Goal: Transaction & Acquisition: Obtain resource

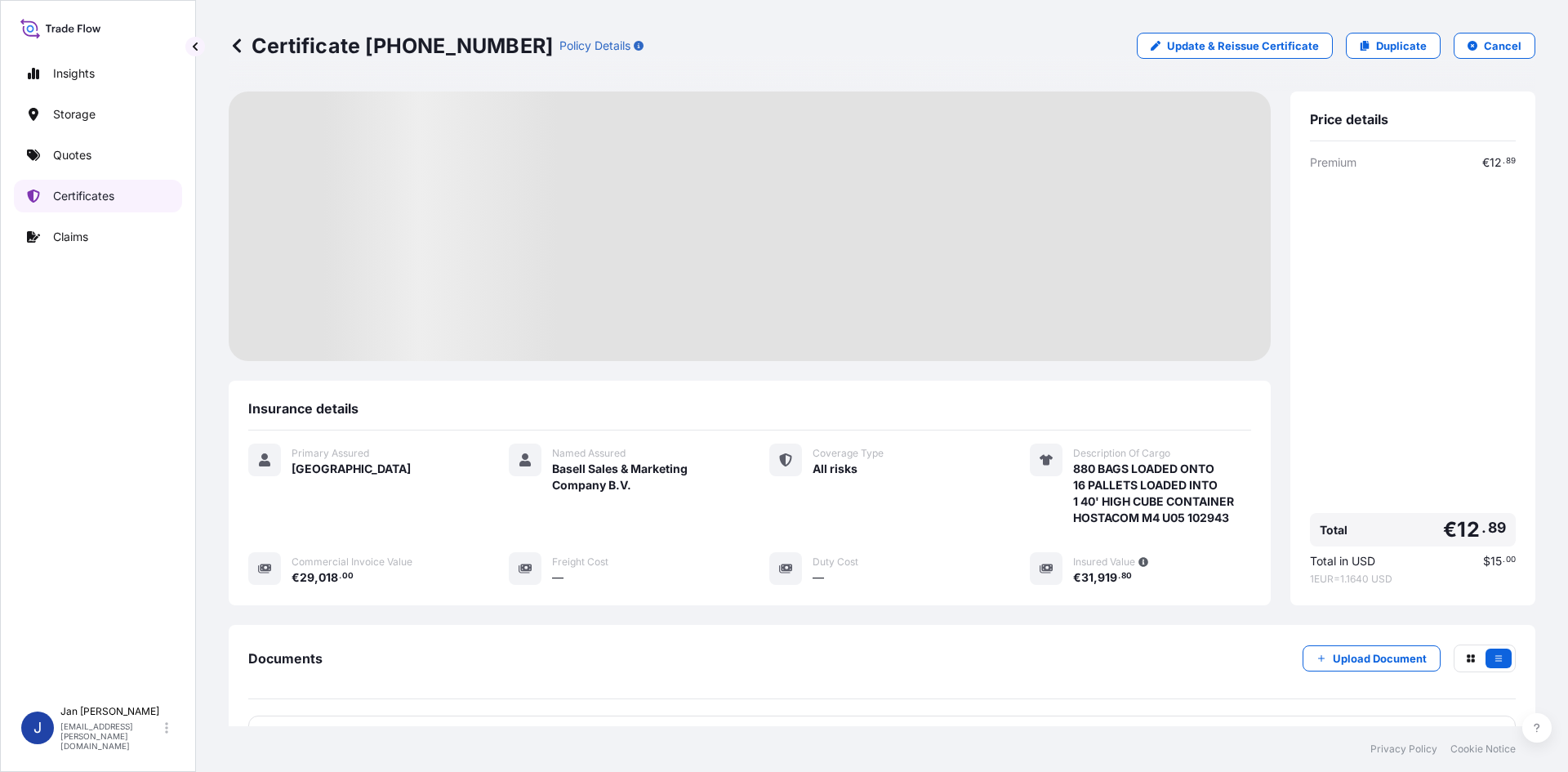
click at [68, 172] on div "Insights Storage Quotes Certificates Claims" at bounding box center [97, 370] width 168 height 655
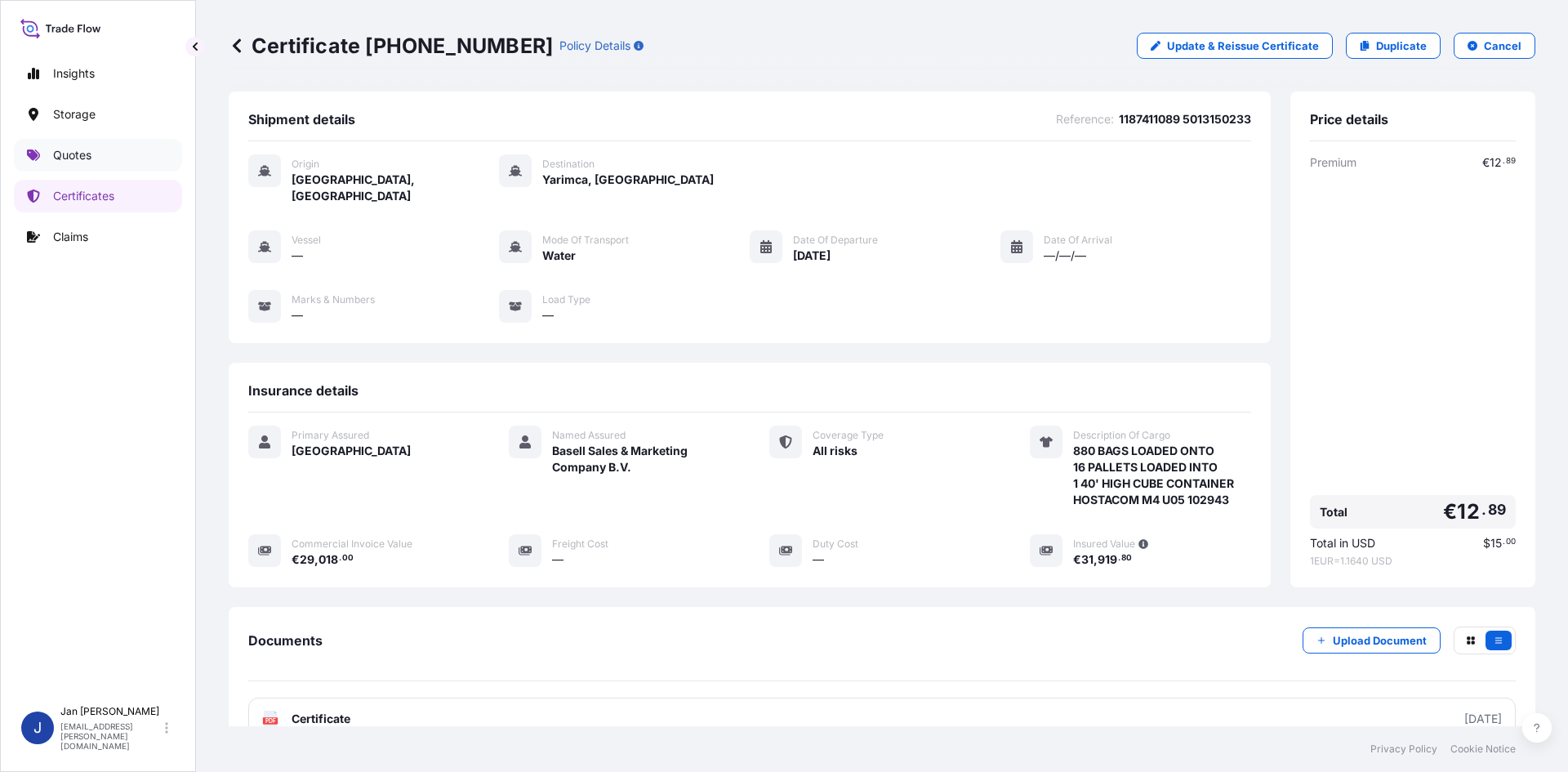
click at [75, 153] on p "Quotes" at bounding box center [72, 155] width 39 height 16
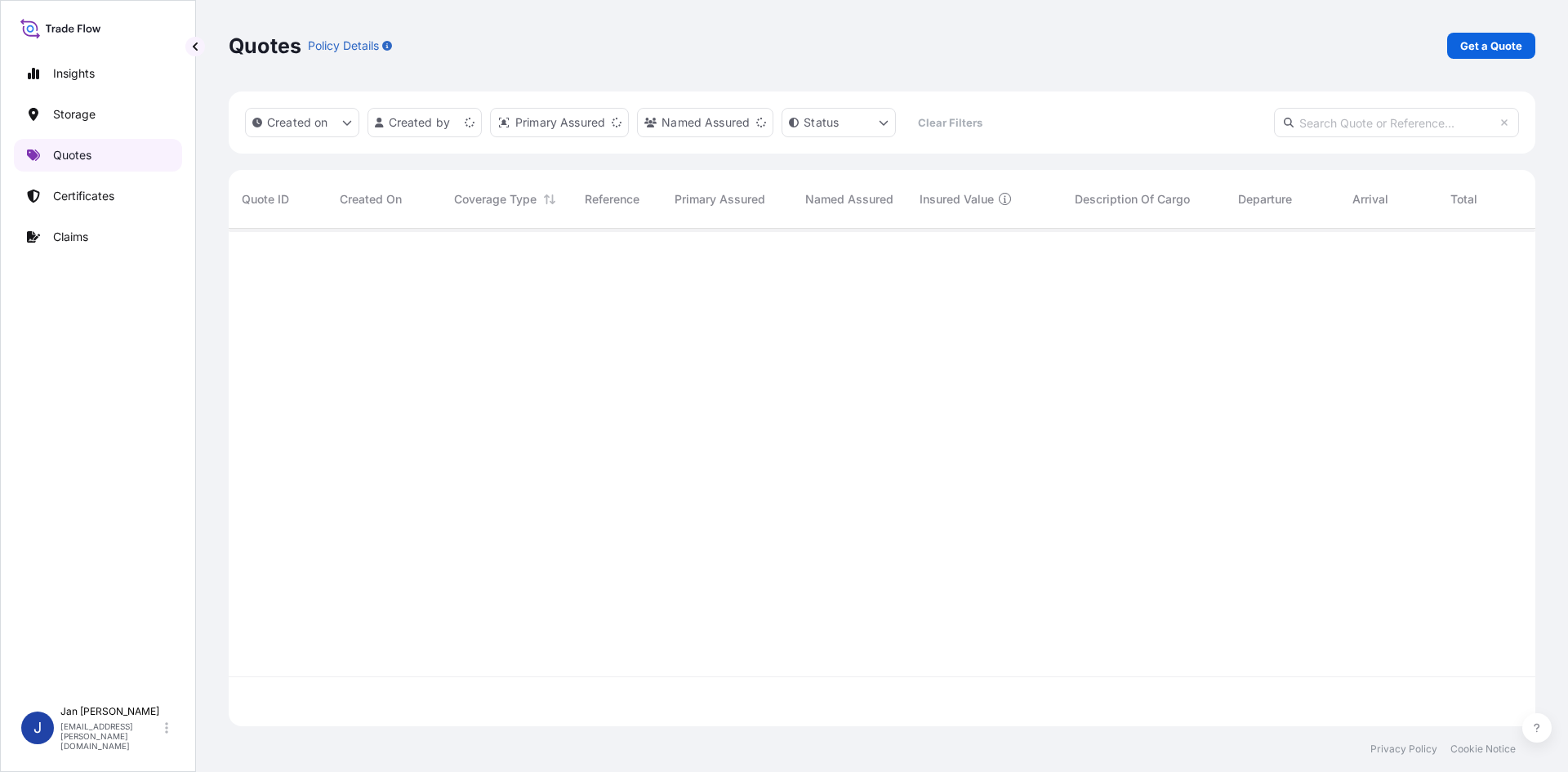
scroll to position [494, 1294]
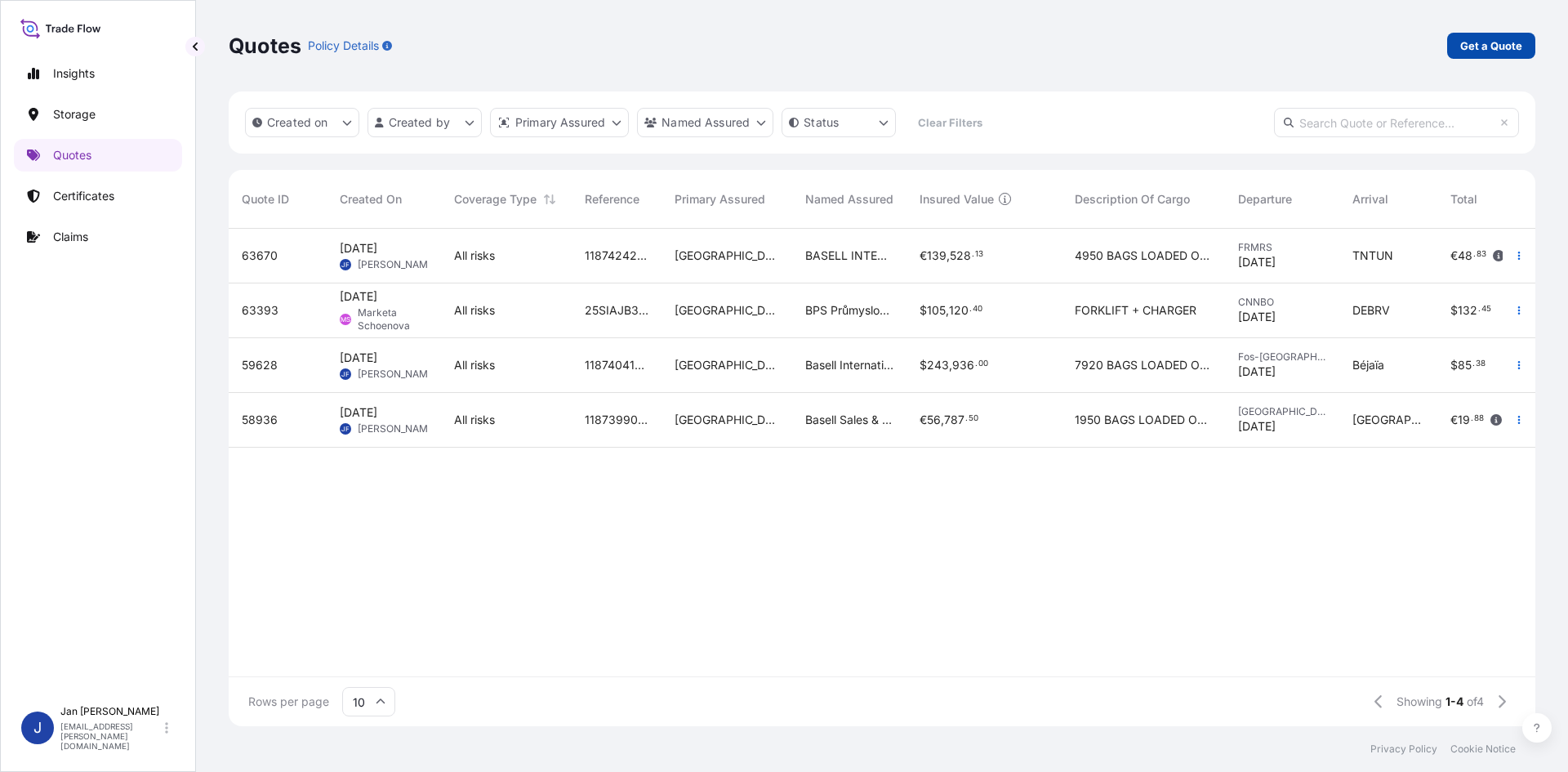
click at [1474, 58] on link "Get a Quote" at bounding box center [1491, 45] width 88 height 26
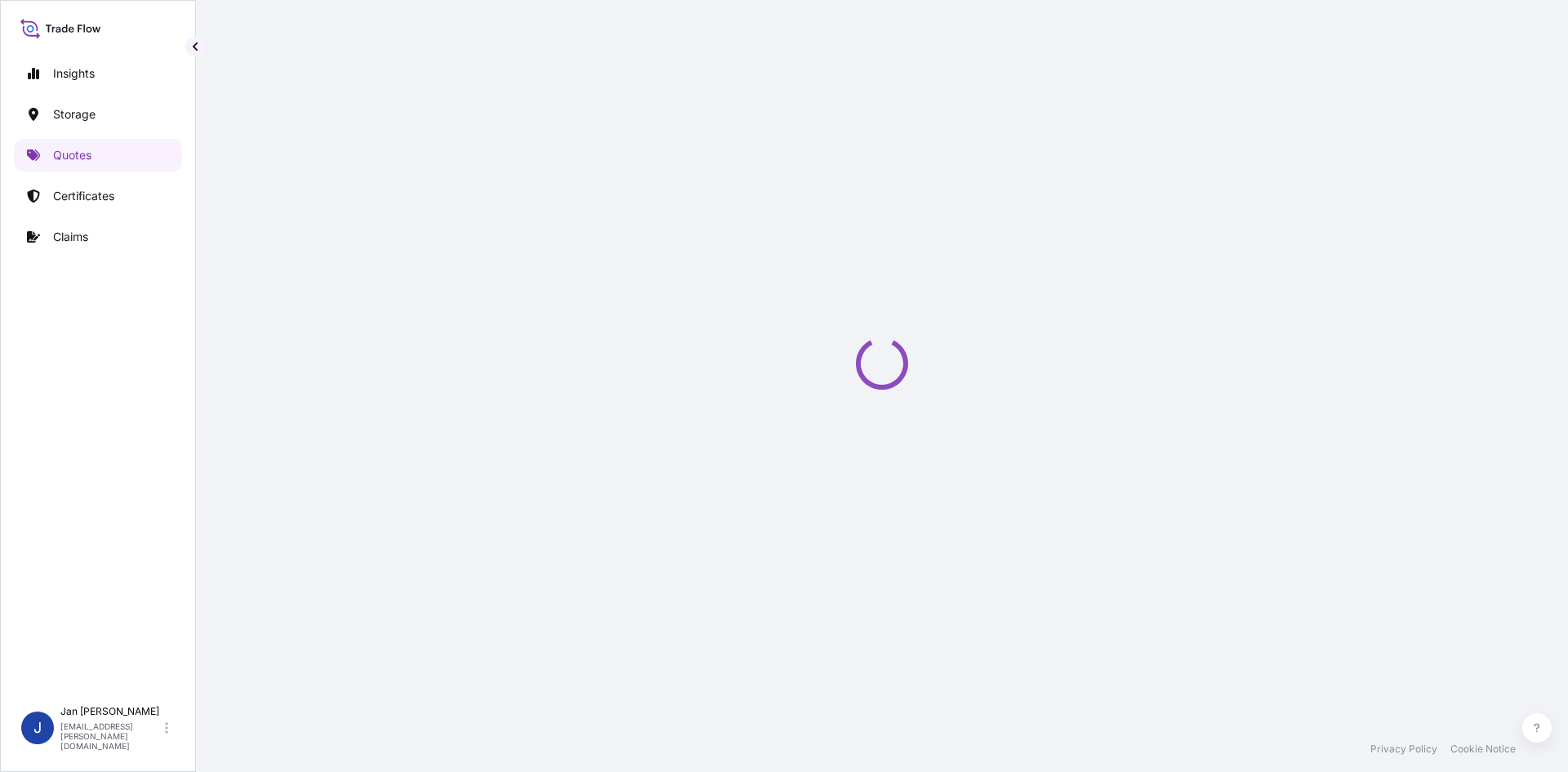
scroll to position [26, 0]
select select "Water"
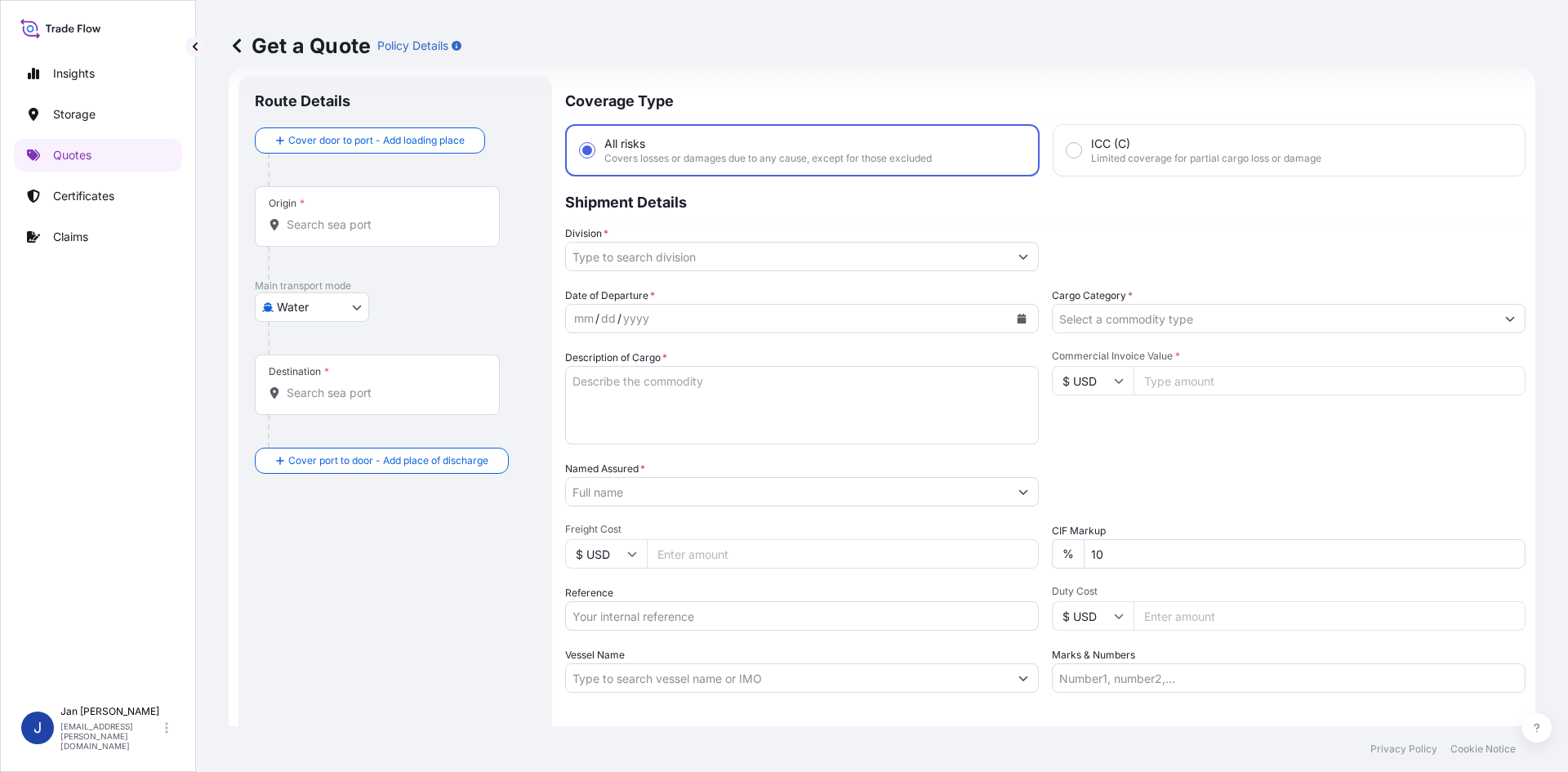
click at [644, 614] on input "Reference" at bounding box center [802, 615] width 473 height 30
paste input "1187418554"
drag, startPoint x: 702, startPoint y: 639, endPoint x: 704, endPoint y: 621, distance: 18.1
click at [702, 634] on div "Date of Departure * mm / dd / yyyy Cargo Category * Description of Cargo * Comm…" at bounding box center [1045, 489] width 960 height 405
click at [704, 621] on input "1187418554" at bounding box center [802, 615] width 473 height 30
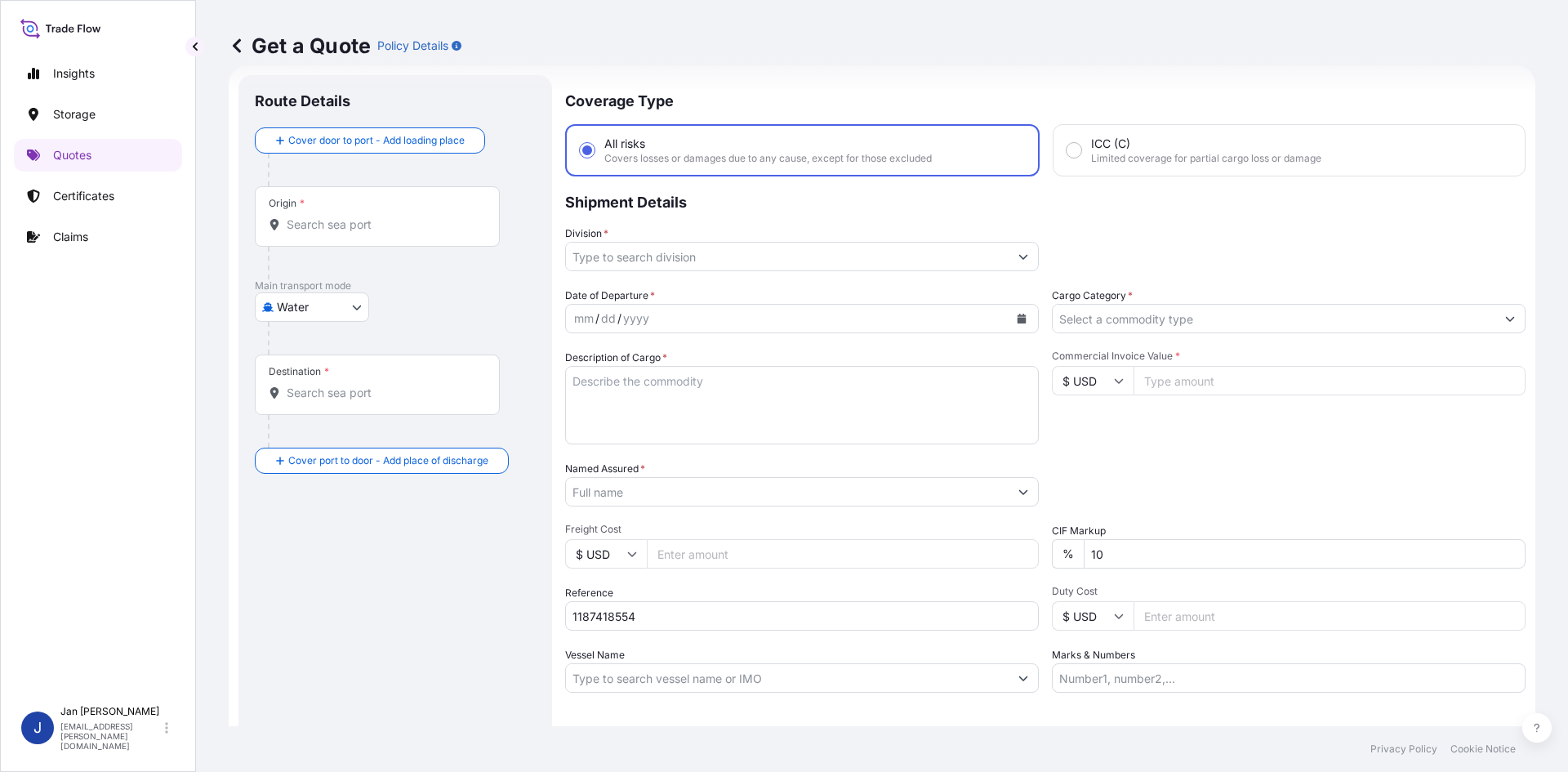
paste input "5013179956"
click at [812, 620] on input "1187418554 5013179956" at bounding box center [802, 615] width 473 height 30
paste input "5013179510"
type input "1187418554 5013179956 5013179510"
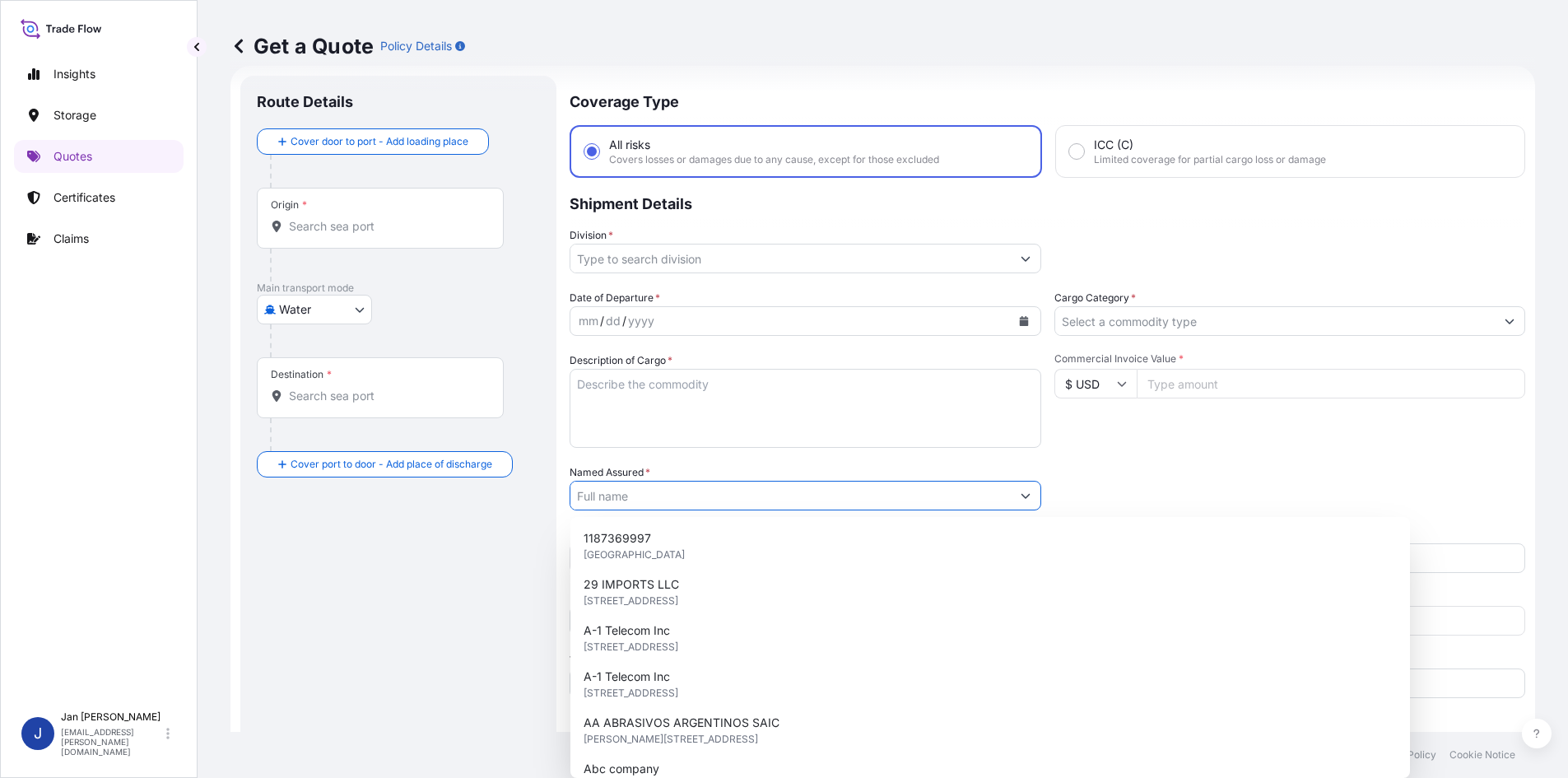
click at [792, 508] on input "Named Assured *" at bounding box center [790, 495] width 440 height 30
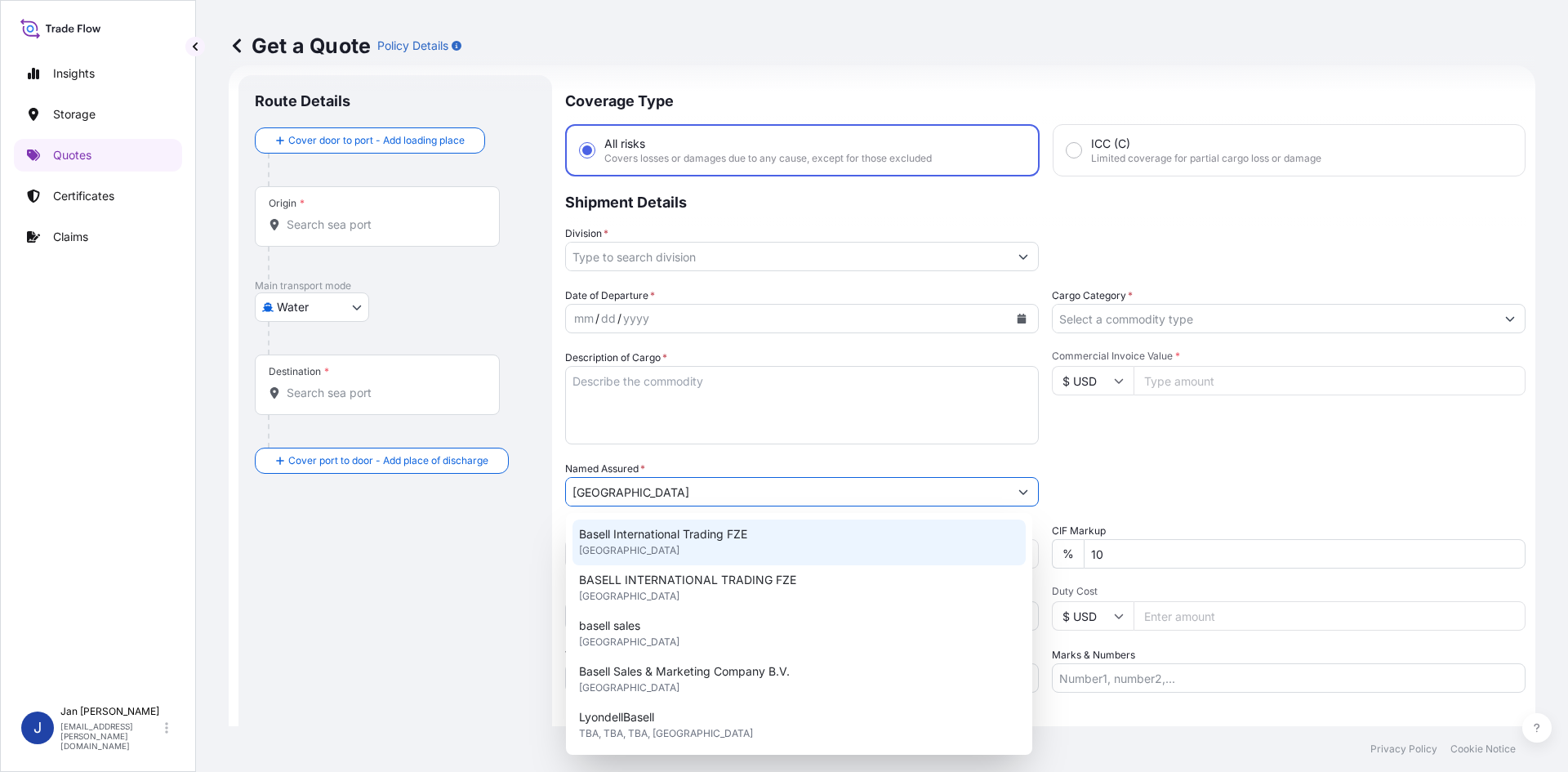
click at [765, 522] on div "Basell International Trading FZE [GEOGRAPHIC_DATA]" at bounding box center [799, 542] width 454 height 46
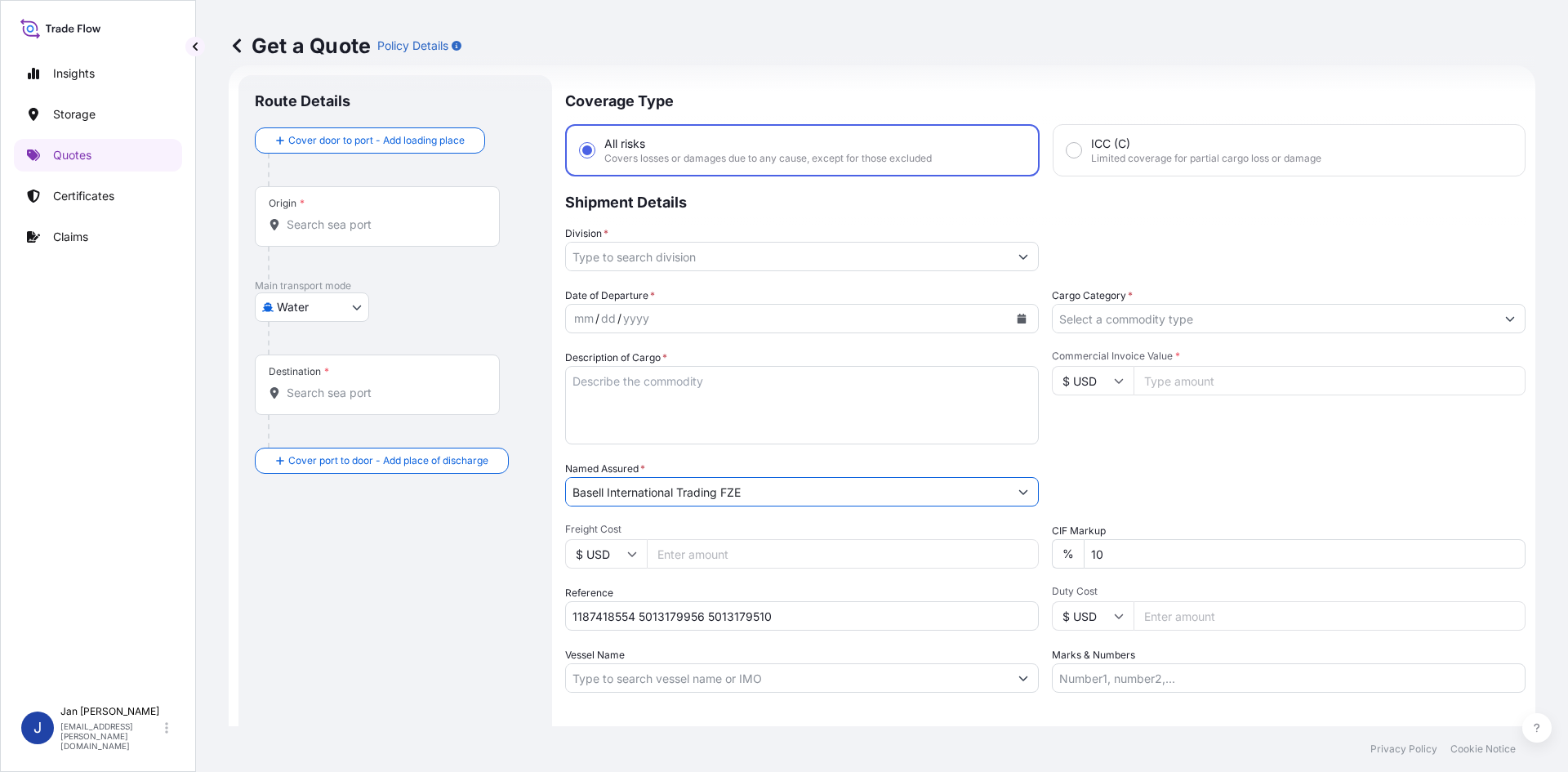
type input "Basell International Trading FZE"
click at [1017, 319] on icon "Calendar" at bounding box center [1022, 318] width 10 height 10
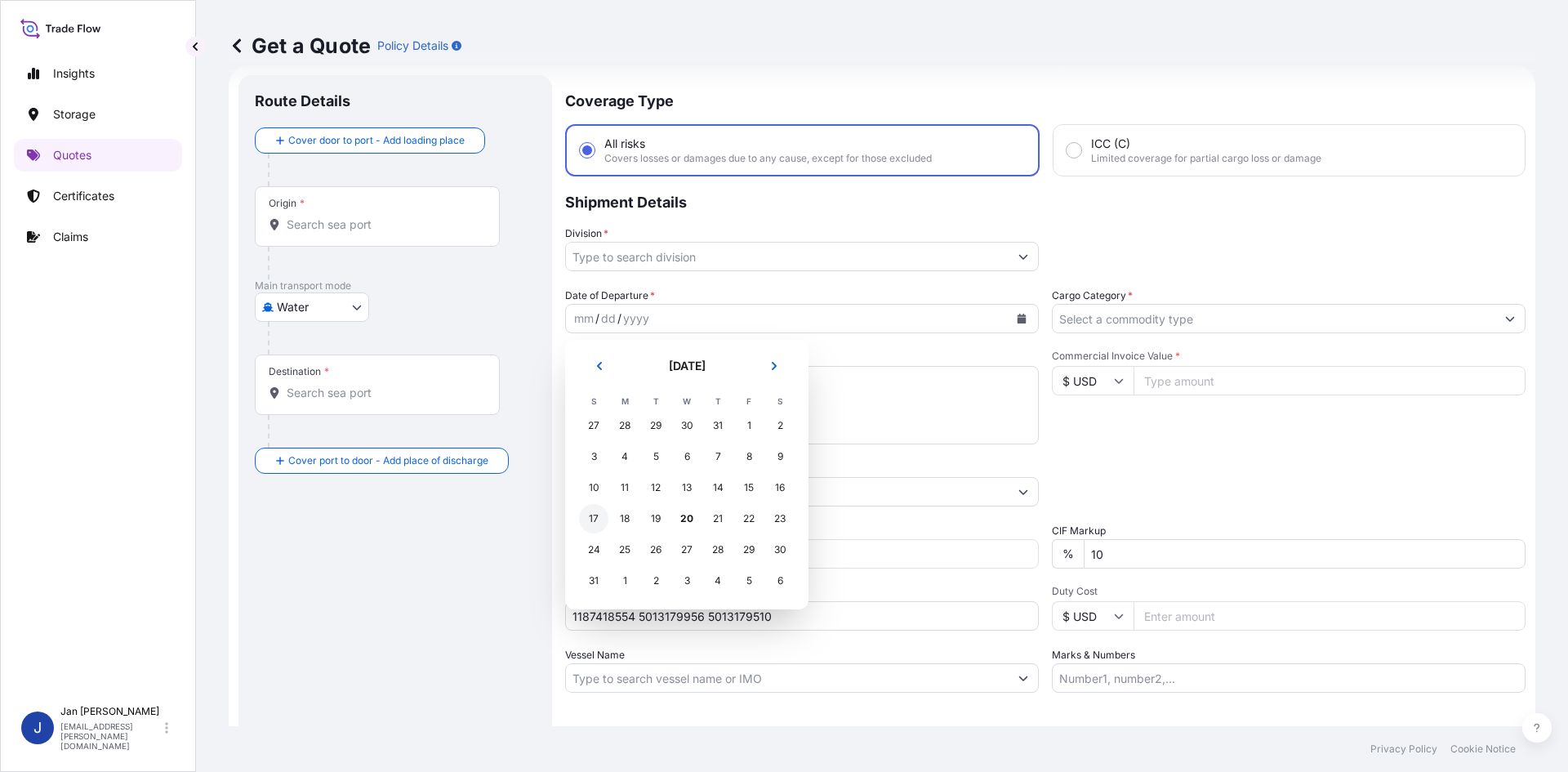
click at [608, 516] on tr "17 18 19 20 21 22 23" at bounding box center [686, 518] width 217 height 31
click at [590, 519] on div "17" at bounding box center [593, 518] width 30 height 30
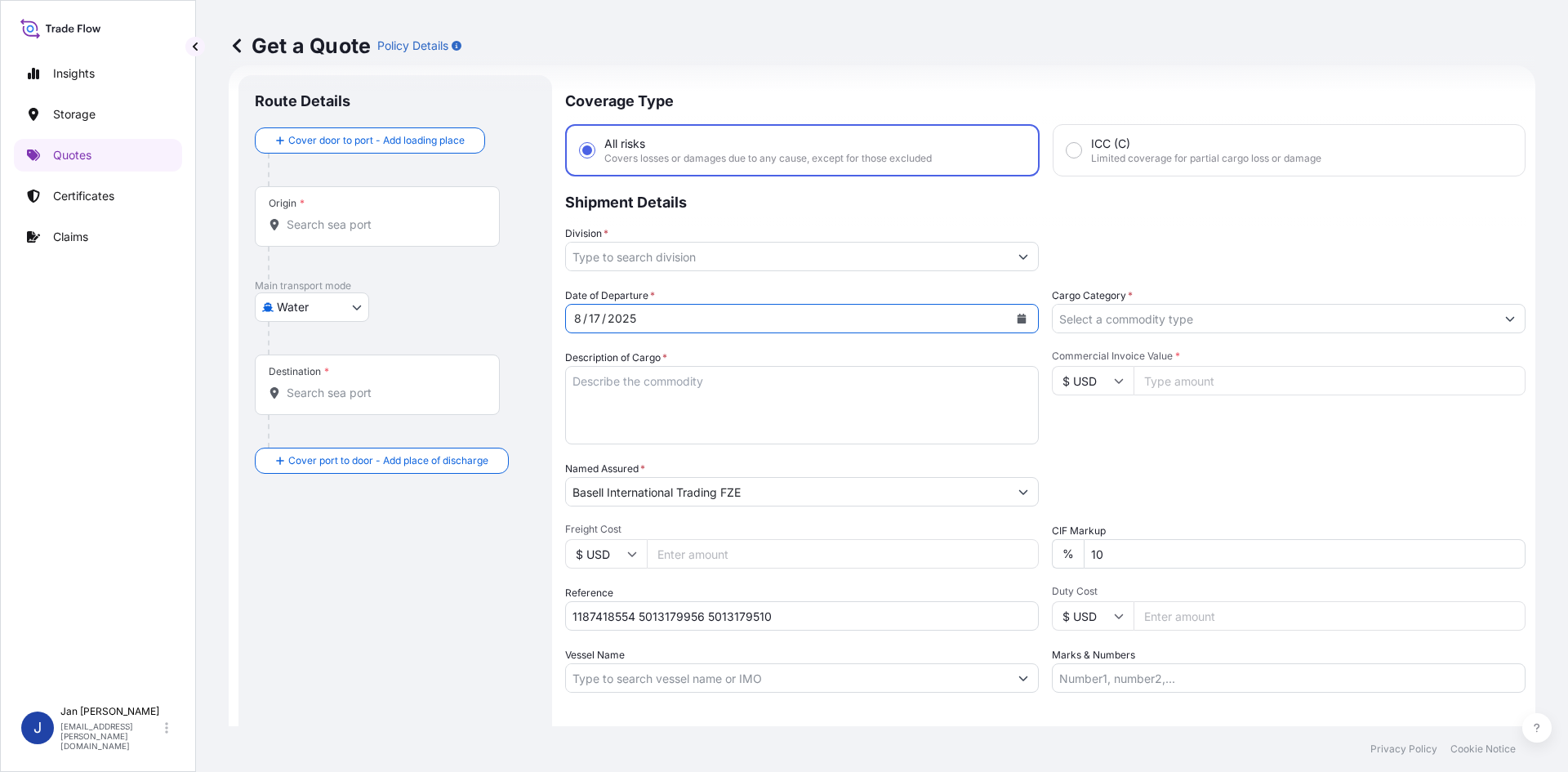
click at [789, 256] on input "Division *" at bounding box center [788, 256] width 443 height 30
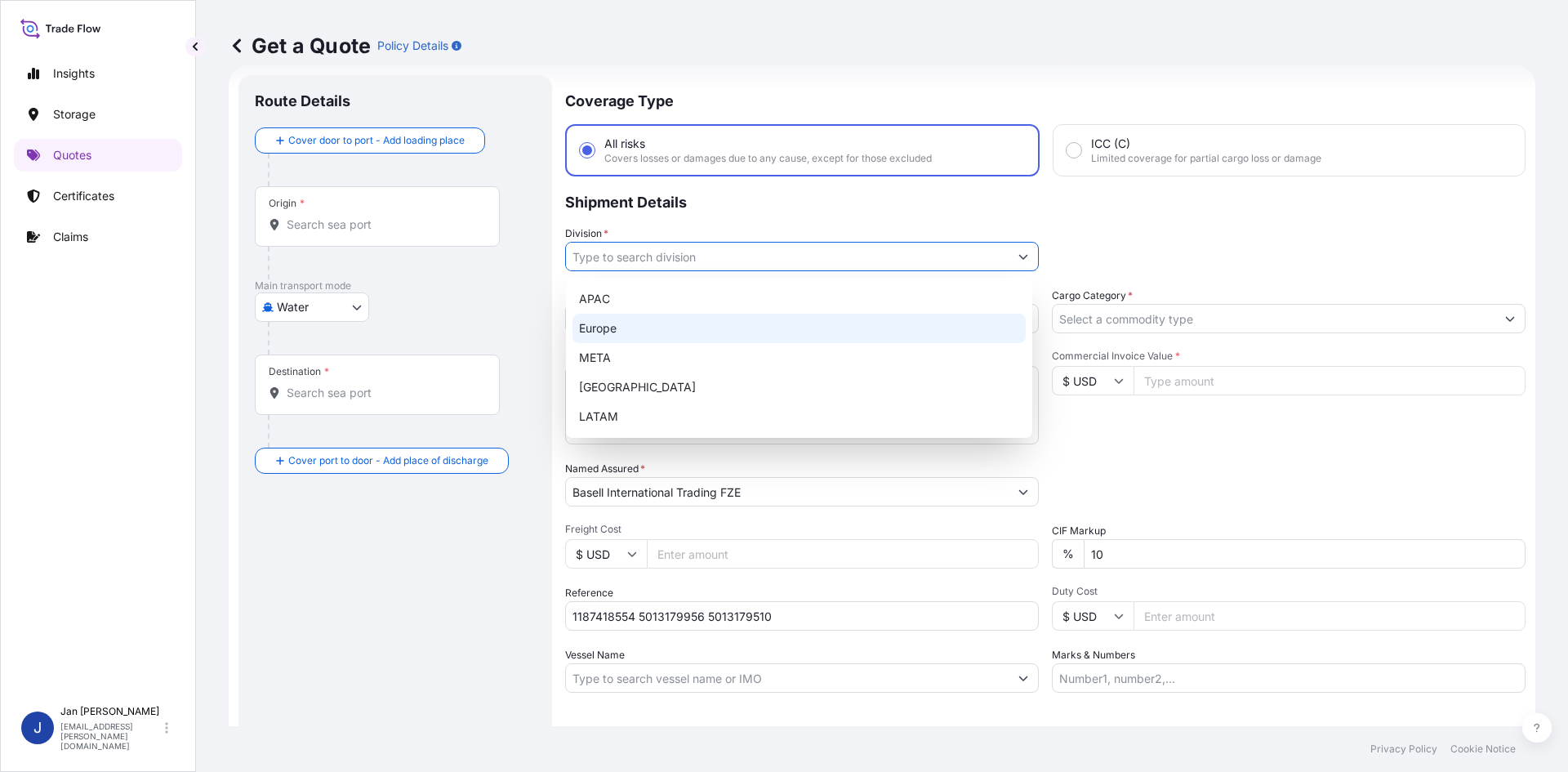
click at [716, 328] on div "Europe" at bounding box center [799, 328] width 454 height 30
type input "Europe"
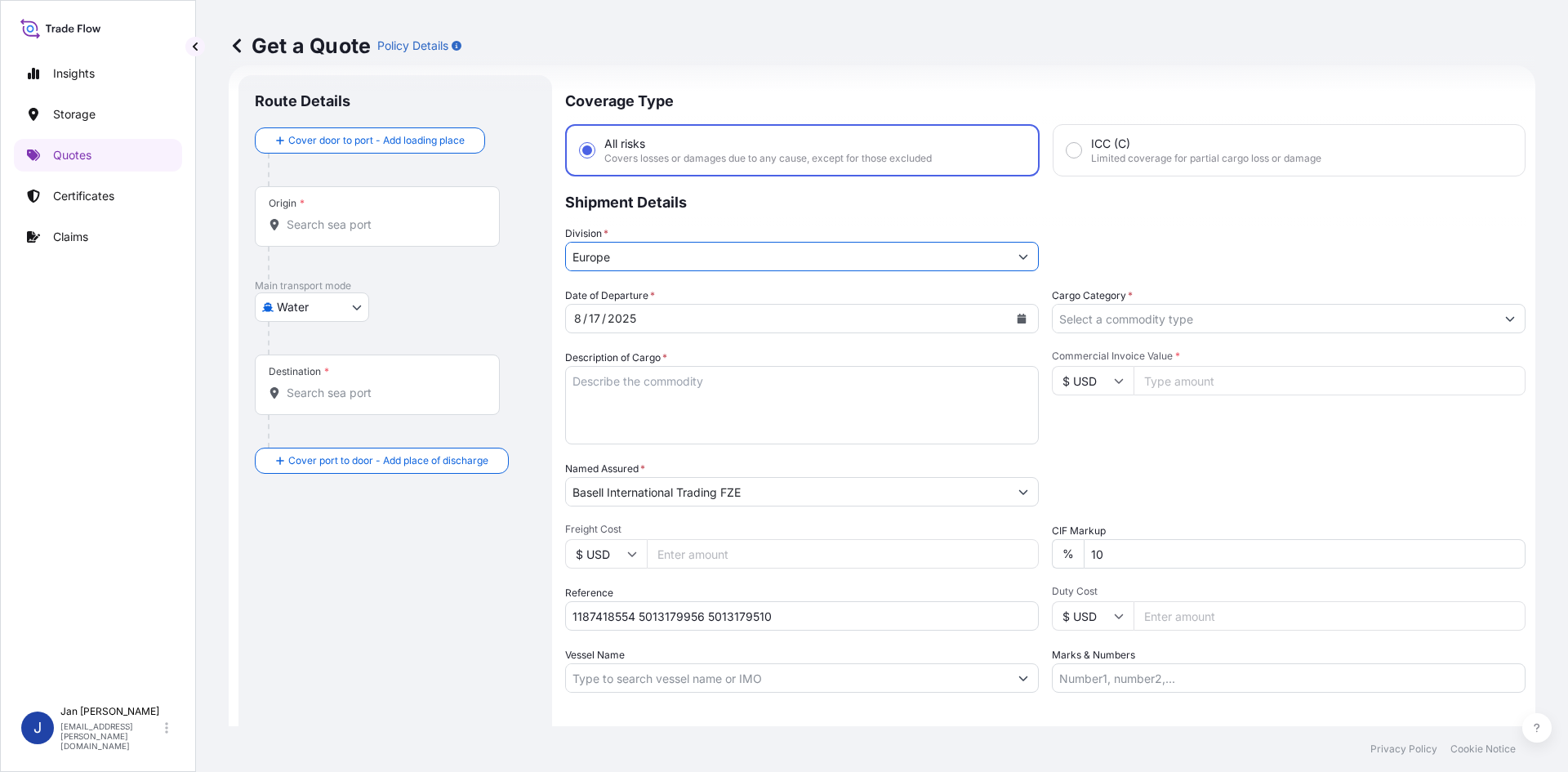
click at [1170, 330] on input "Cargo Category *" at bounding box center [1275, 319] width 443 height 30
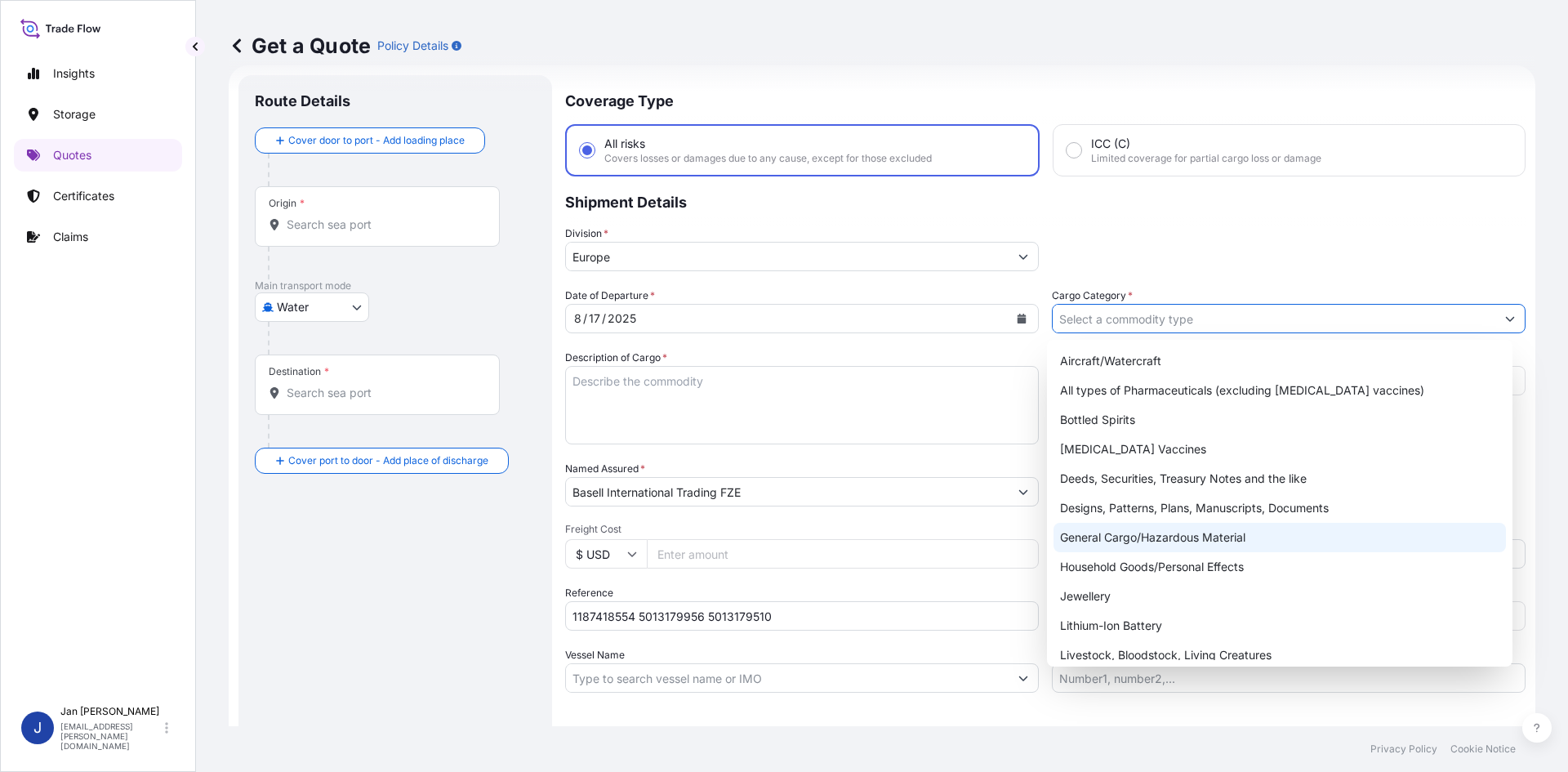
click at [1135, 543] on div "General Cargo/Hazardous Material" at bounding box center [1281, 537] width 454 height 30
type input "General Cargo/Hazardous Material"
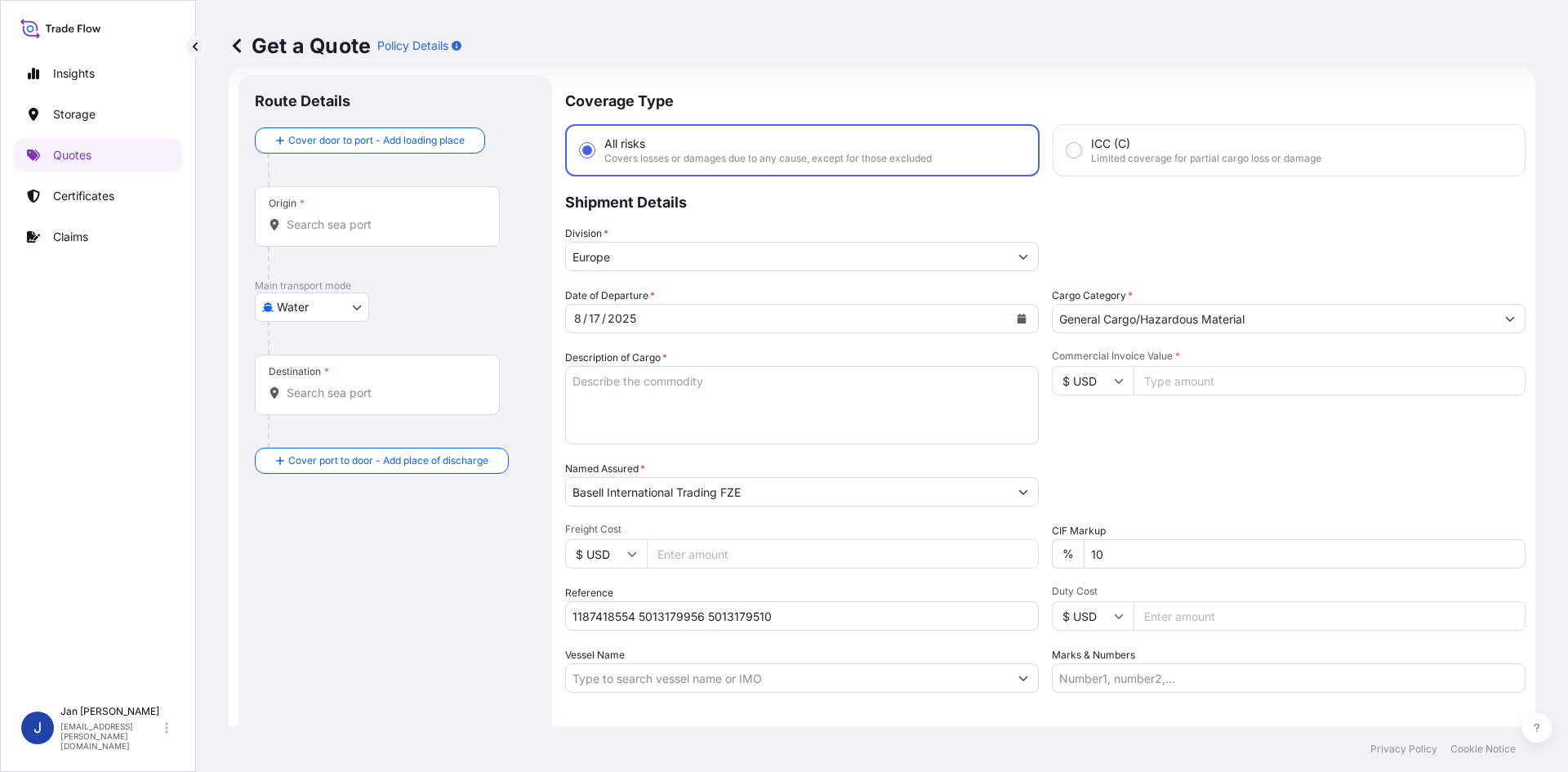
click at [1135, 498] on div "Packing Category Type to search a container mode Please select a primary mode o…" at bounding box center [1289, 483] width 473 height 46
click at [669, 408] on textarea "Description of Cargo *" at bounding box center [802, 405] width 473 height 78
paste textarea "BAGS LOADED ONTO 18 PALLETS LOADED INTO 1 40' HIGH CUBE CONTAINER MOPLEN EP440G"
click at [566, 381] on textarea "BAGS LOADED ONTO 18 PALLETS LOADED INTO 1 40' HIGH CUBE CONTAINER MOPLEN EP440G" at bounding box center [802, 405] width 473 height 78
type textarea "990 BAGS LOADED ONTO 18 PALLETS LOADED INTO 1 40' HIGH CUBE CONTAINER MOPLEN EP…"
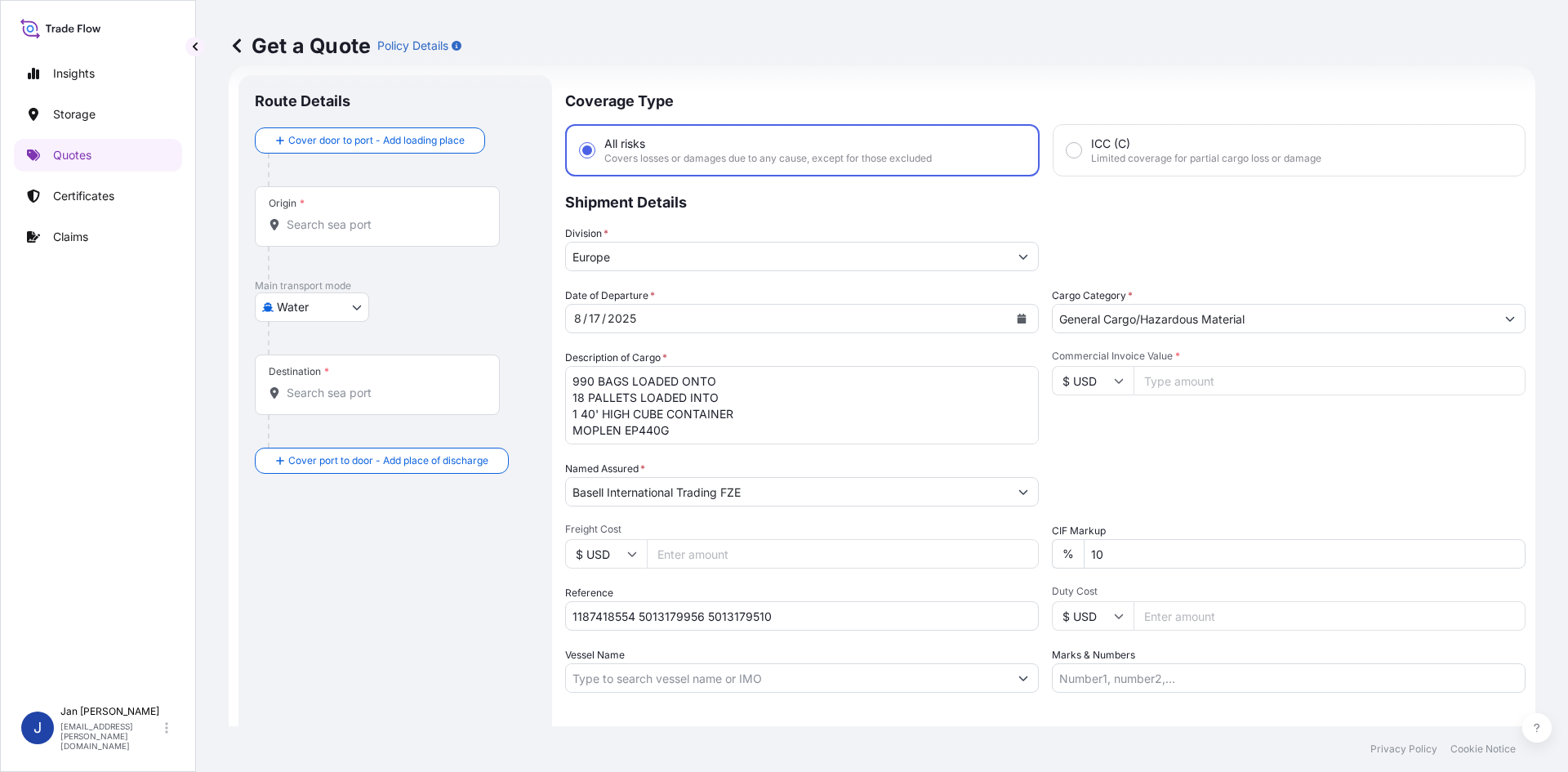
click at [394, 237] on div "Origin *" at bounding box center [377, 216] width 245 height 60
click at [394, 233] on input "Origin *" at bounding box center [383, 224] width 193 height 16
paste input "FOS SUR MER"
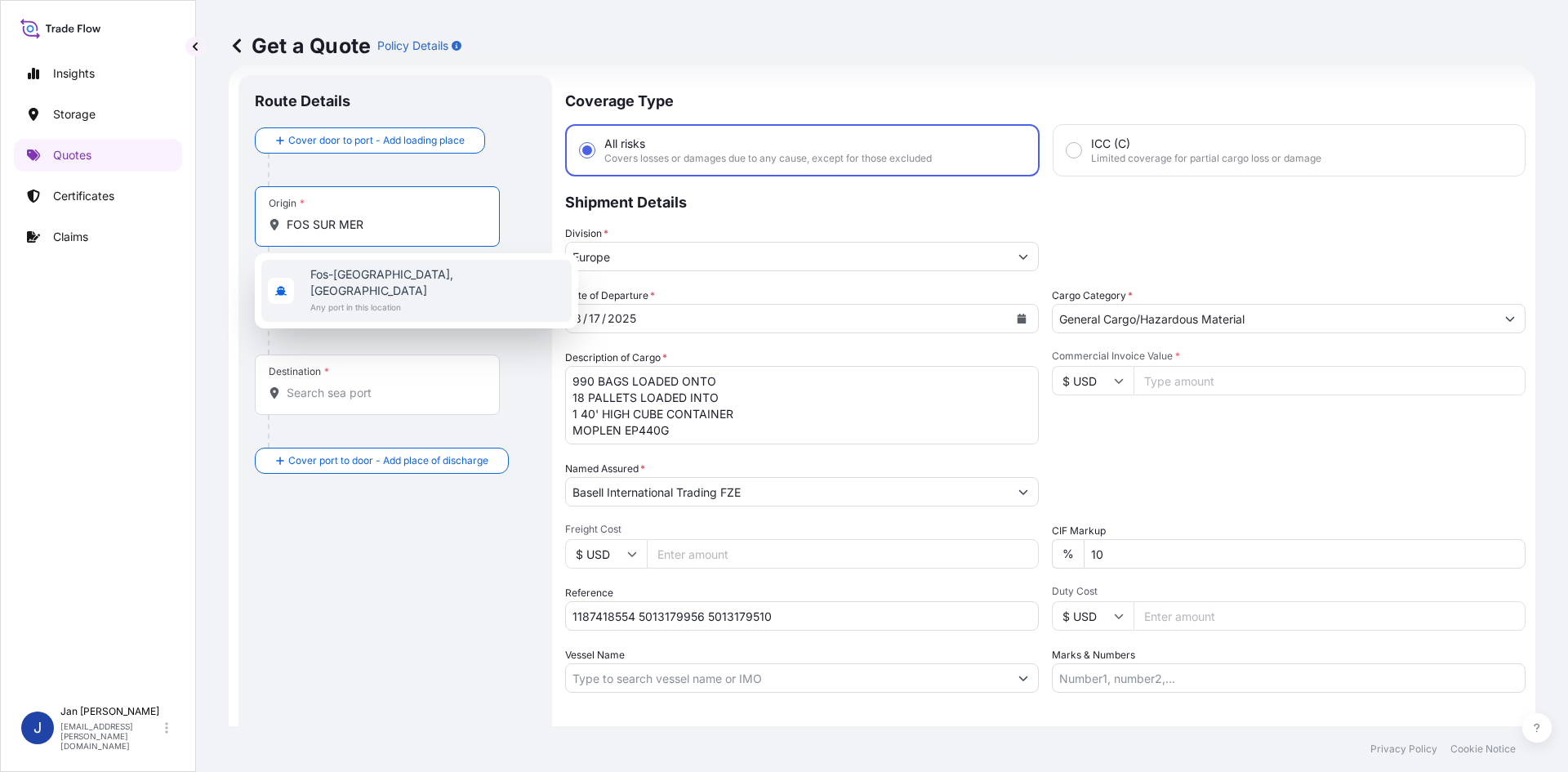
click at [394, 299] on span "Any port in this location" at bounding box center [437, 307] width 255 height 16
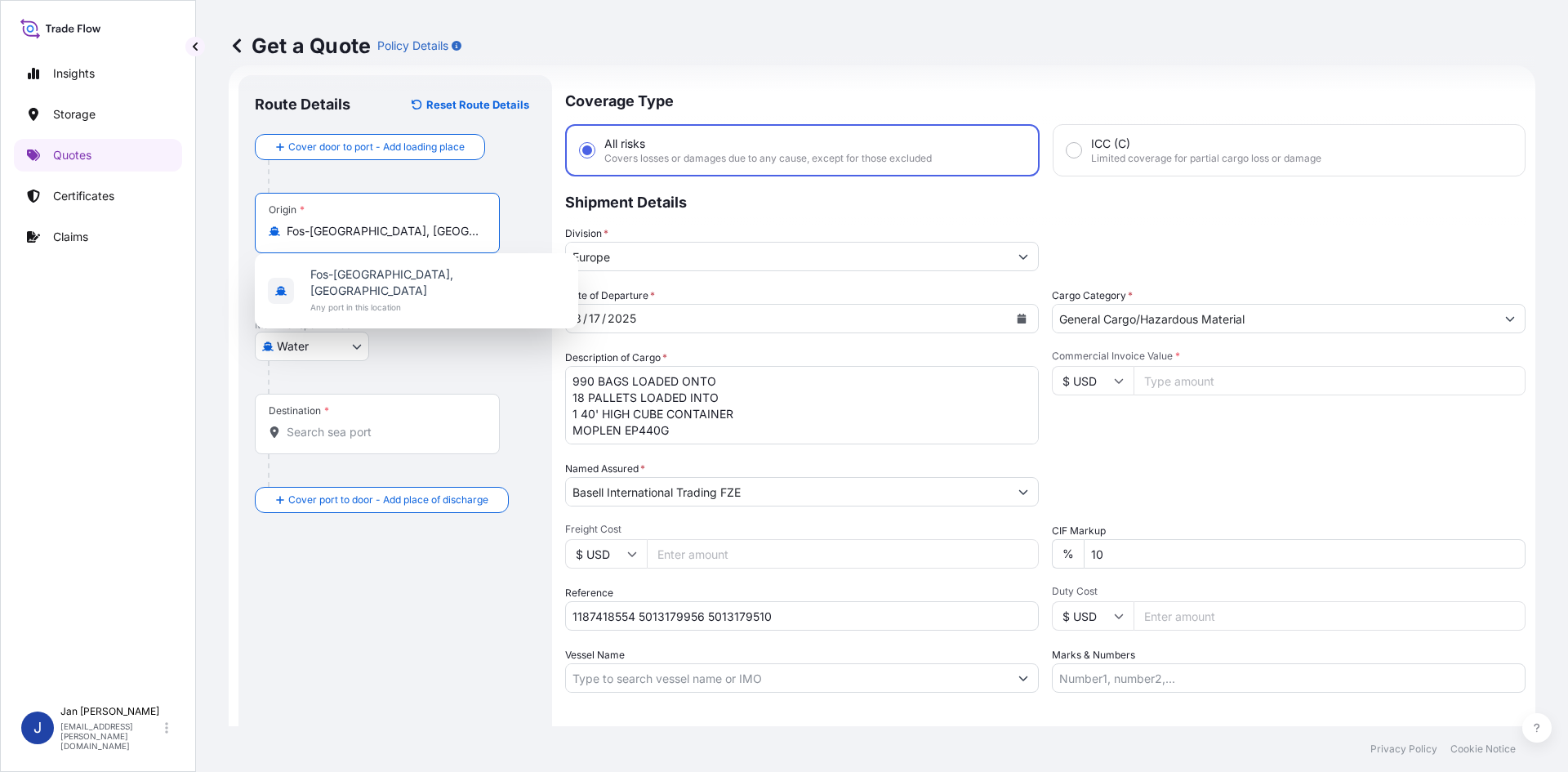
type input "Fos-[GEOGRAPHIC_DATA], [GEOGRAPHIC_DATA]"
click at [451, 311] on div at bounding box center [384, 302] width 232 height 32
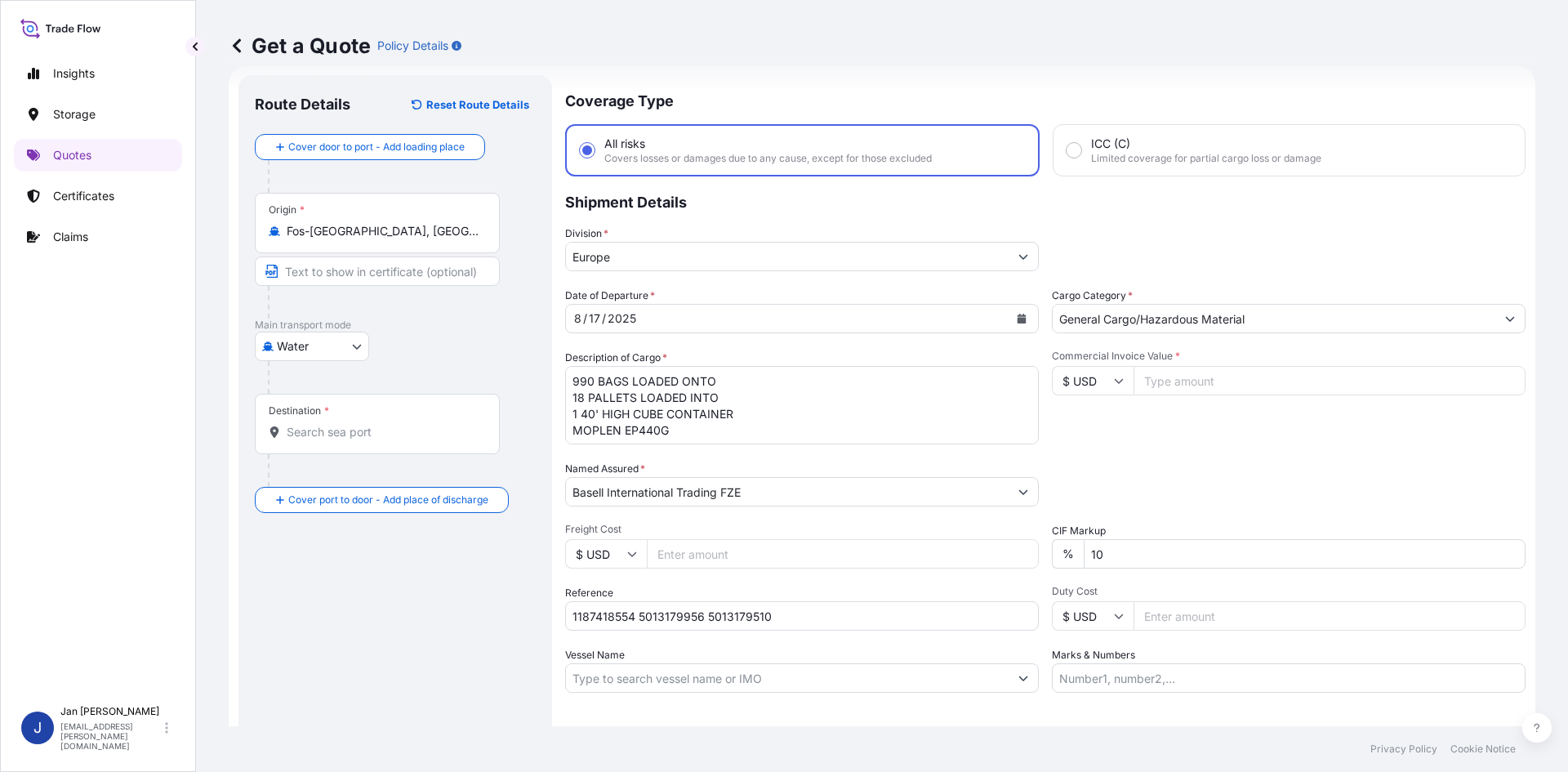
click at [374, 426] on input "Destination *" at bounding box center [383, 432] width 193 height 16
paste input "AMBARLI"
type input "TRAMR - [GEOGRAPHIC_DATA], [GEOGRAPHIC_DATA]"
click at [407, 662] on div "Route Details Reset Route Details Cover door to port - Add loading place Place …" at bounding box center [395, 444] width 281 height 706
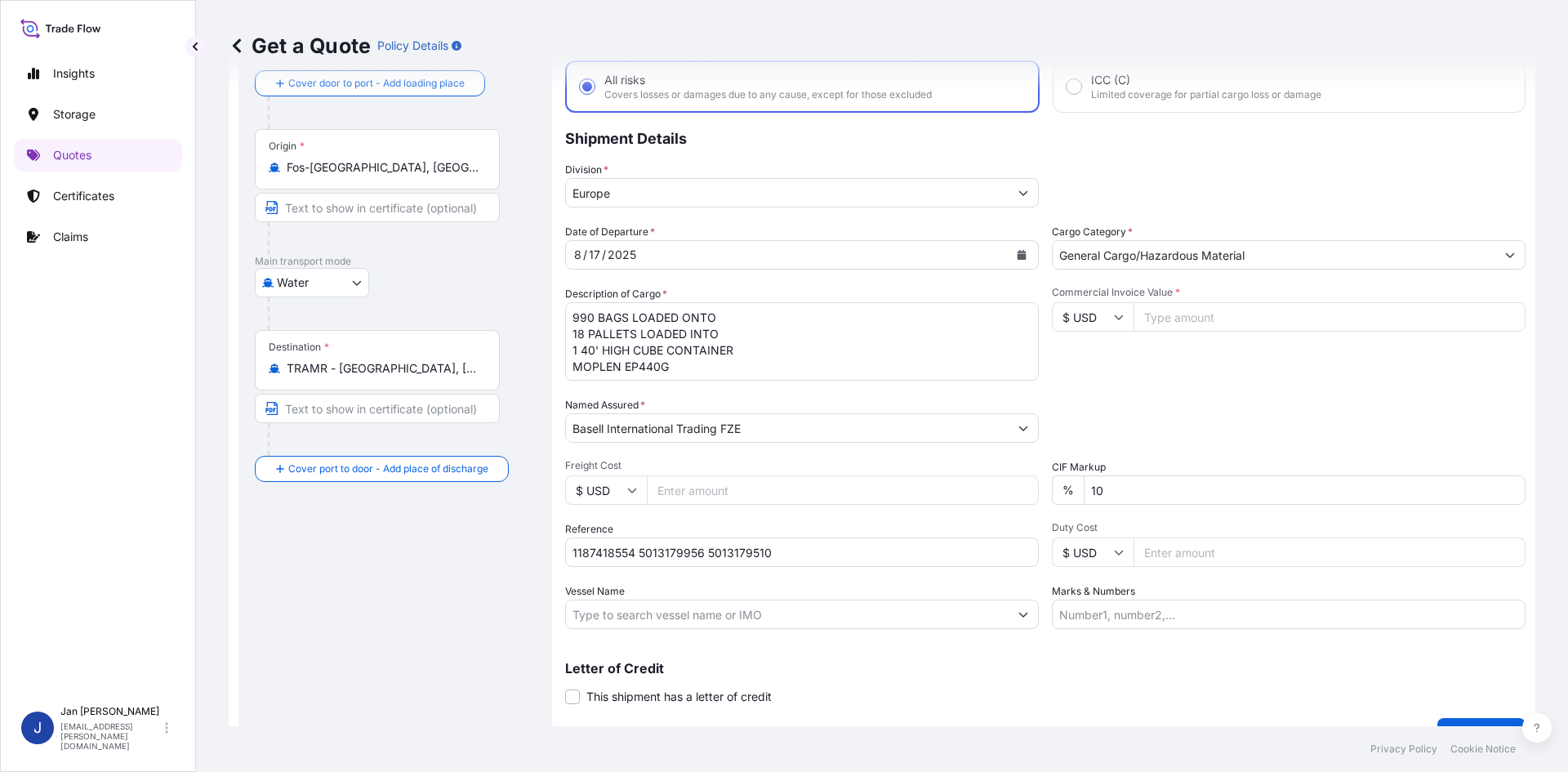
scroll to position [124, 0]
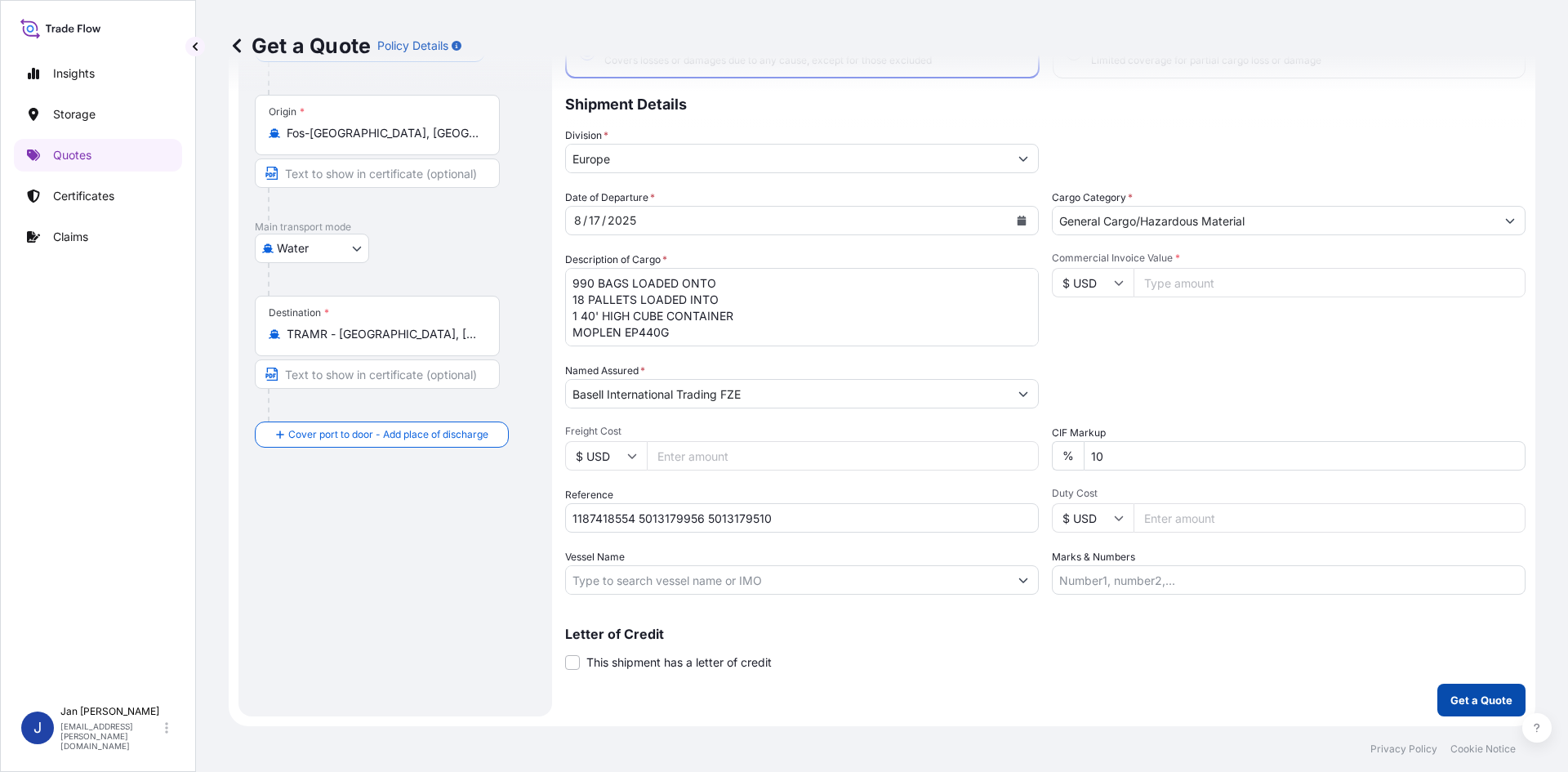
click at [1463, 694] on p "Get a Quote" at bounding box center [1482, 700] width 62 height 16
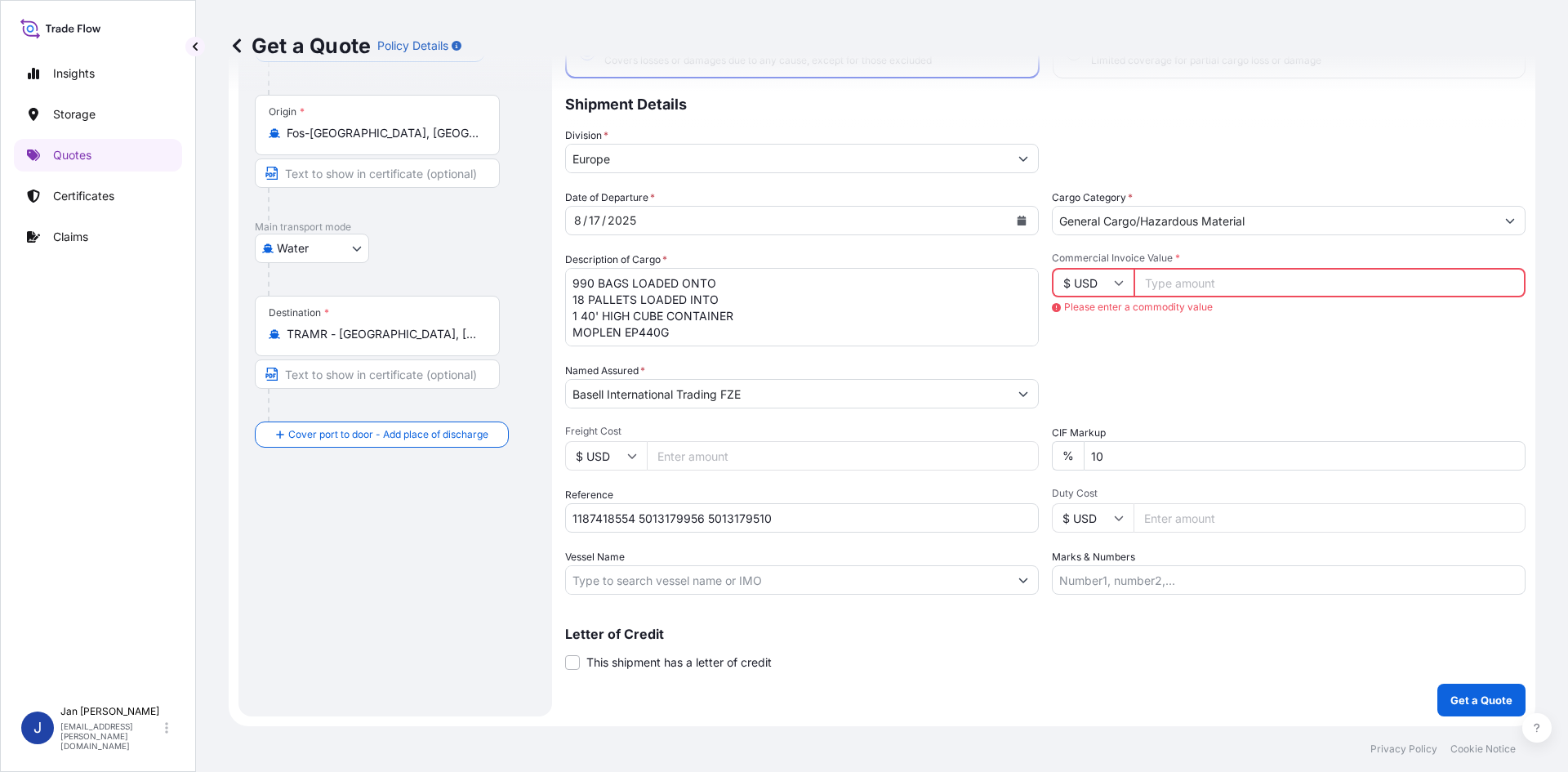
click at [1251, 295] on div "Commercial Invoice Value * $ USD Please enter a commodity value" at bounding box center [1289, 298] width 473 height 94
click at [1146, 281] on input "Commercial Invoice Value *" at bounding box center [1330, 283] width 392 height 30
paste input "23289.09"
type input "23289.09"
click at [1114, 282] on icon at bounding box center [1119, 283] width 10 height 10
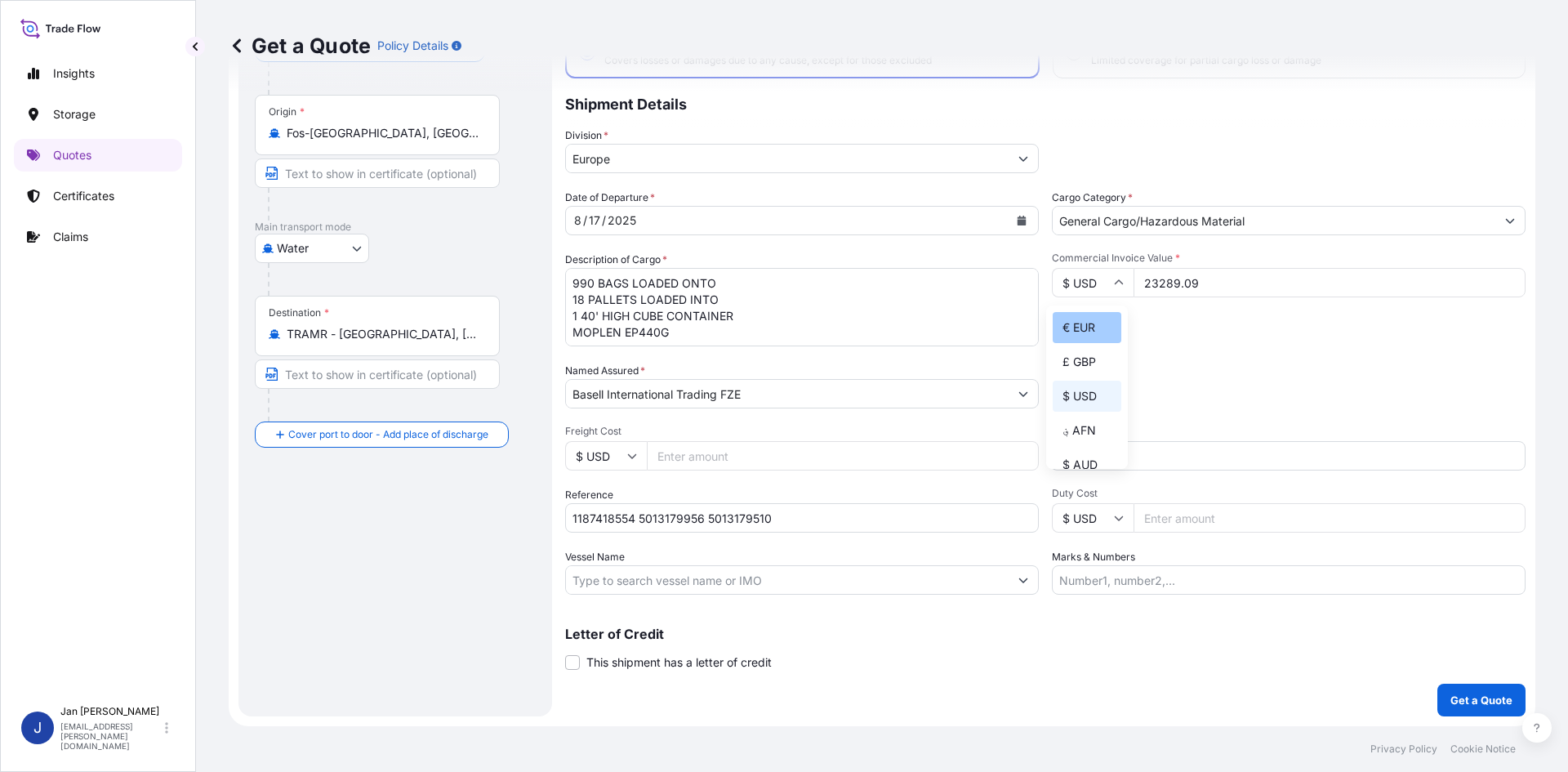
click at [1095, 319] on div "€ EUR" at bounding box center [1087, 328] width 68 height 31
type input "€ EUR"
click at [1250, 325] on div "Commercial Invoice Value * € EUR 23289.09" at bounding box center [1289, 298] width 473 height 94
click at [1455, 692] on p "Get a Quote" at bounding box center [1482, 700] width 62 height 16
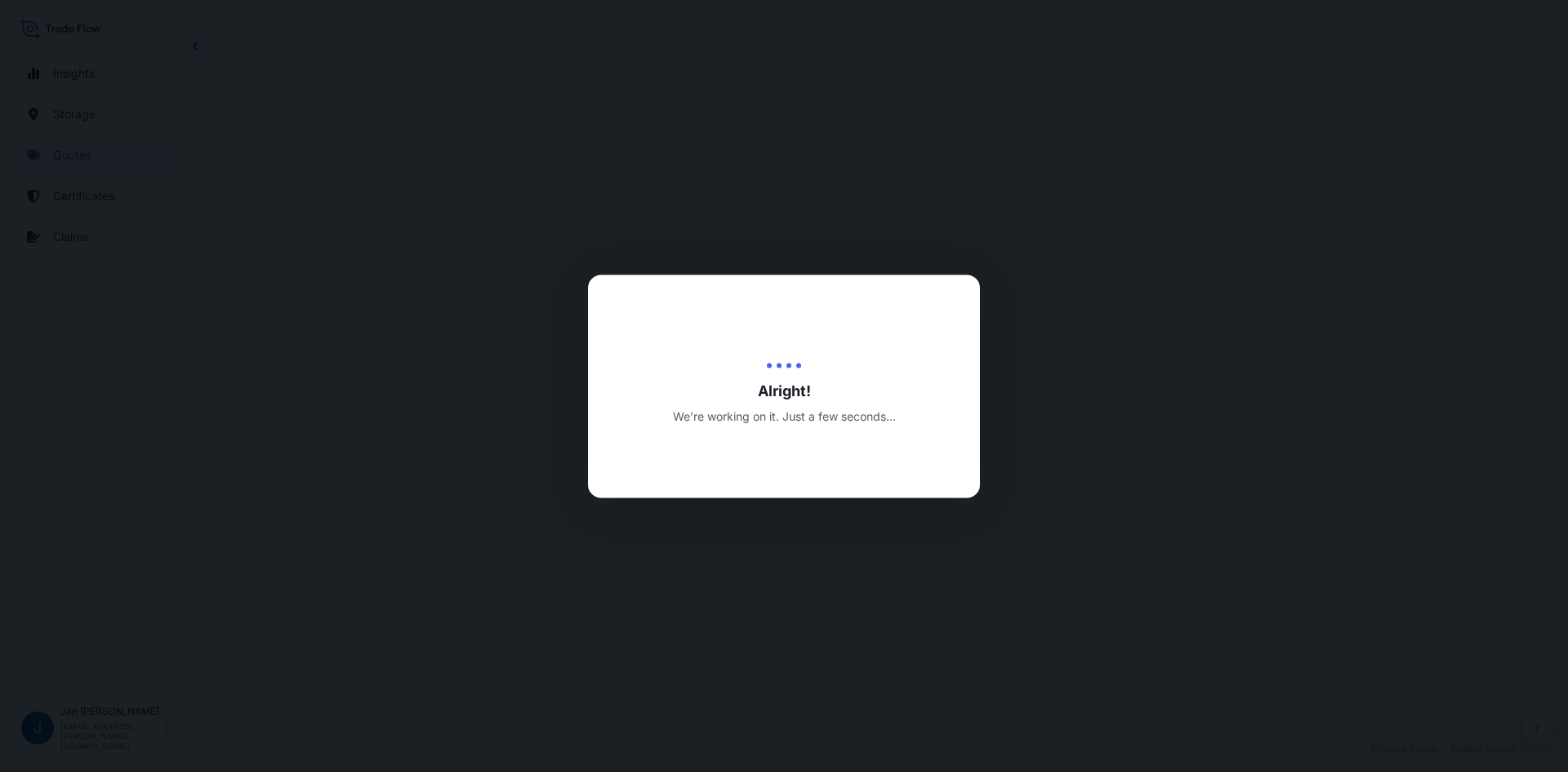
select select "Water"
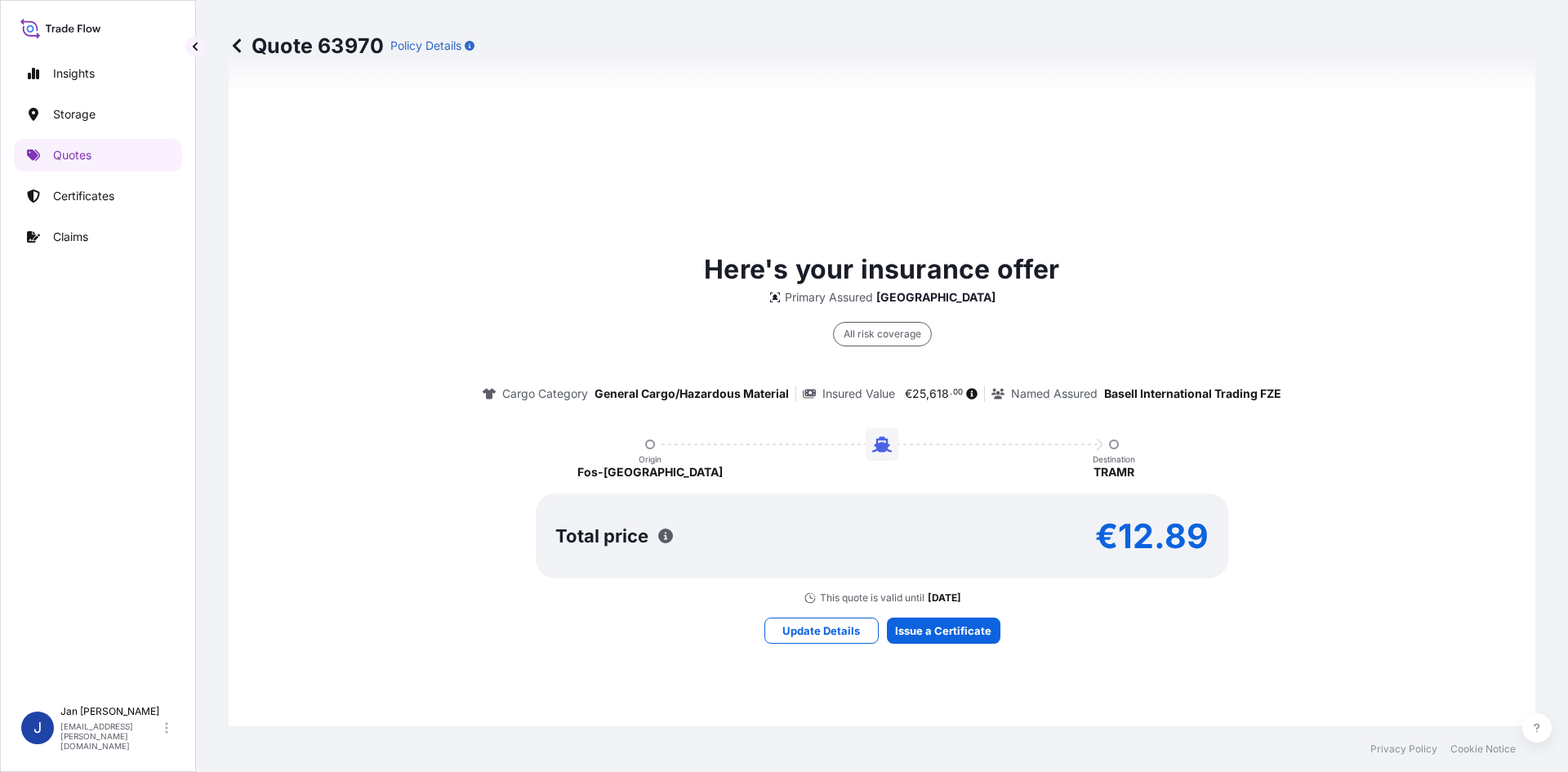
scroll to position [1275, 0]
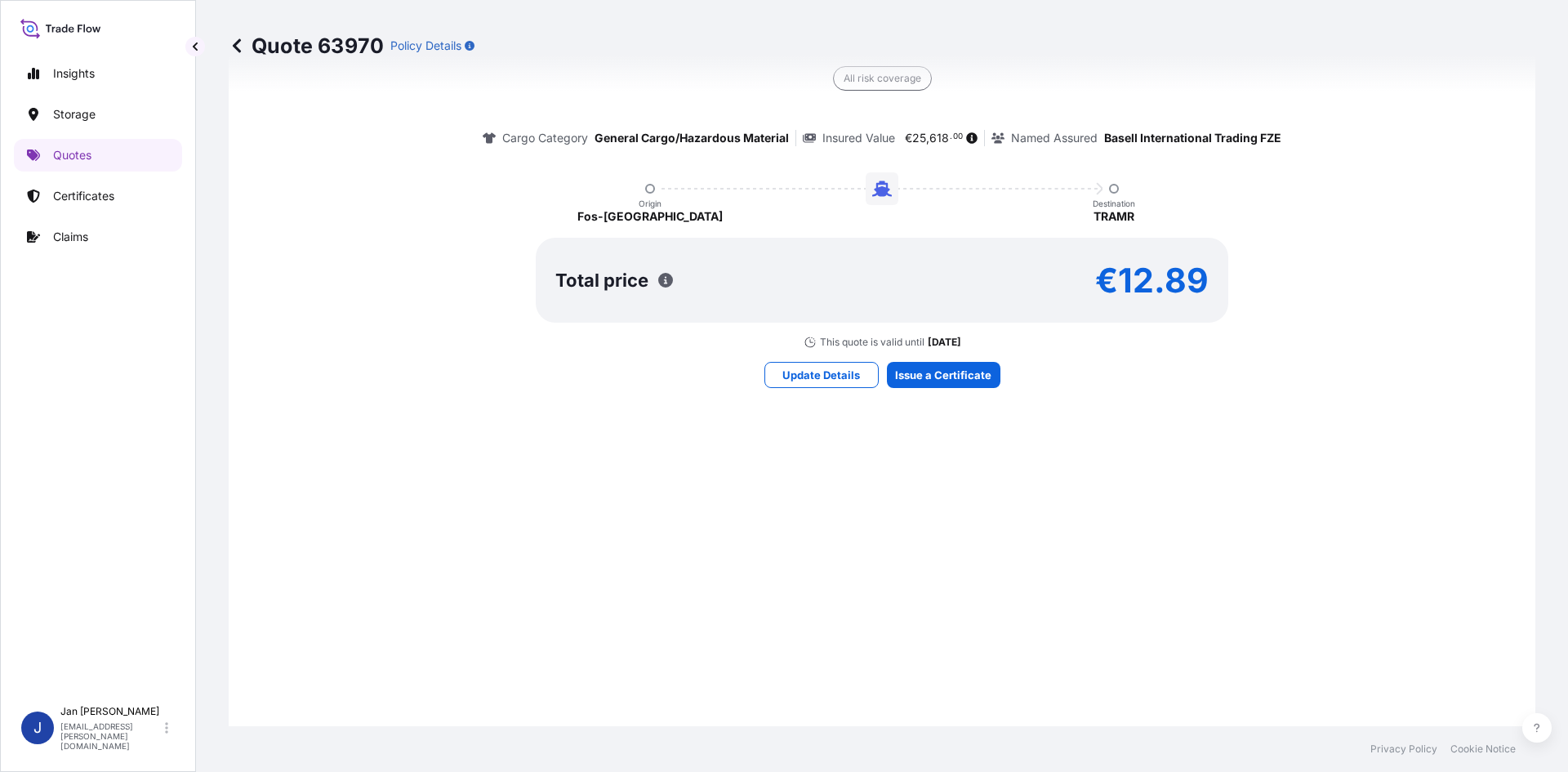
click at [938, 391] on div "Here's your insurance offer Primary Assured [GEOGRAPHIC_DATA] All risk coverage…" at bounding box center [881, 191] width 1261 height 1152
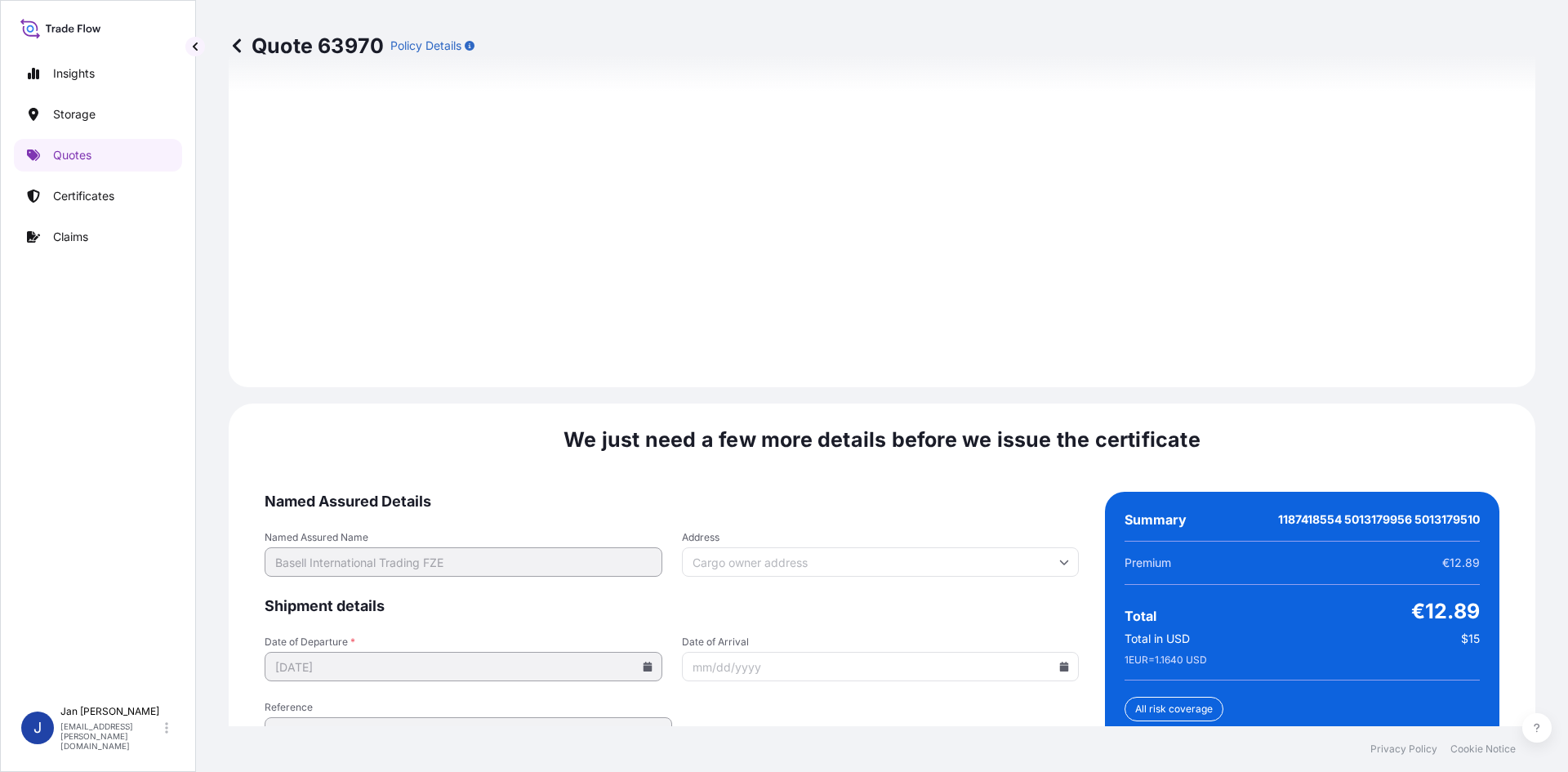
scroll to position [2342, 0]
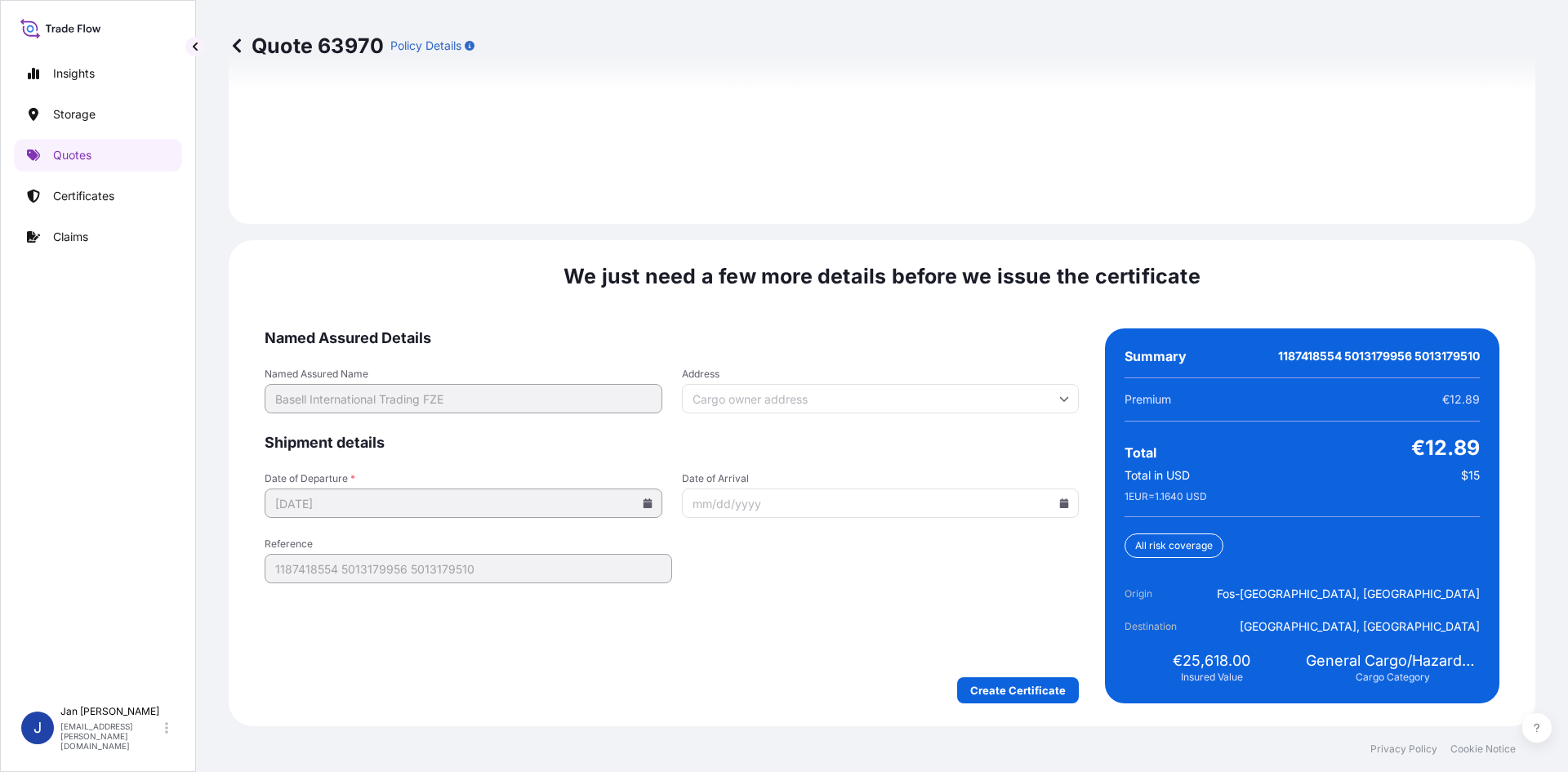
click at [1009, 672] on form "Named Assured Details Named Assured Name Basell International Trading FZE Addre…" at bounding box center [671, 516] width 815 height 375
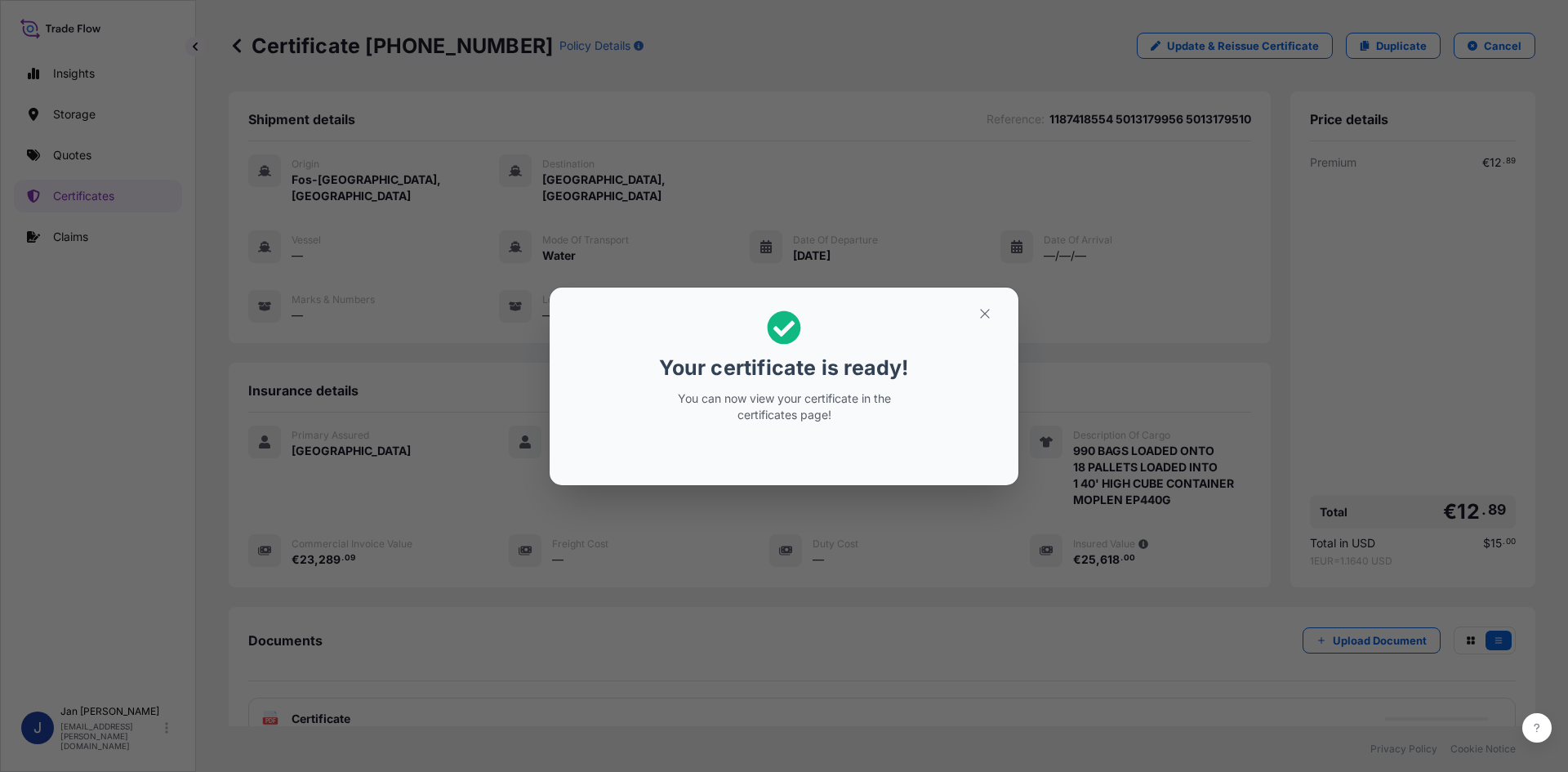
click at [721, 251] on div "Your certificate is ready! You can now view your certificate in the certificate…" at bounding box center [784, 386] width 1568 height 772
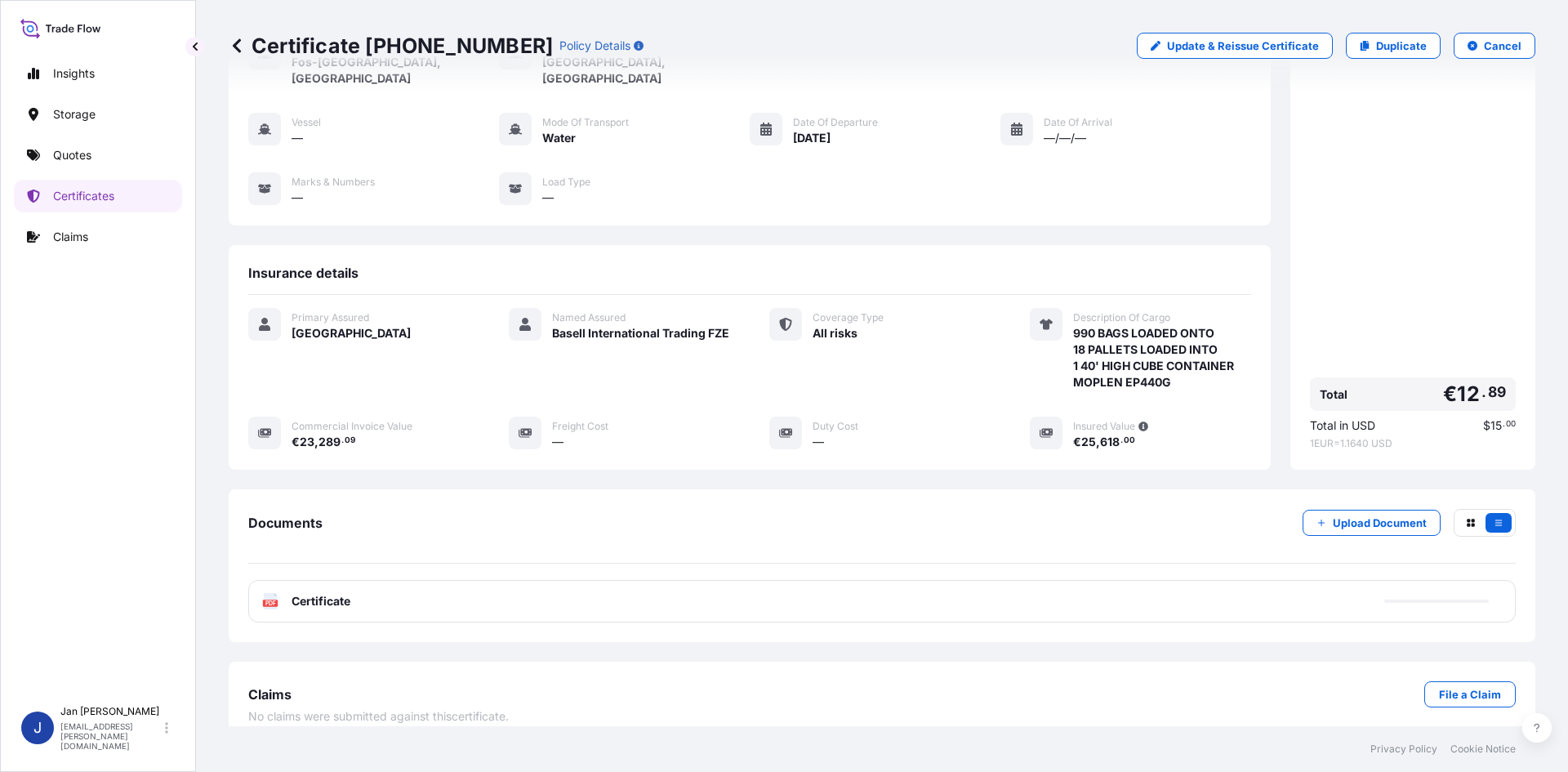
scroll to position [119, 0]
click at [338, 594] on div "PDF Certificate" at bounding box center [882, 598] width 1267 height 42
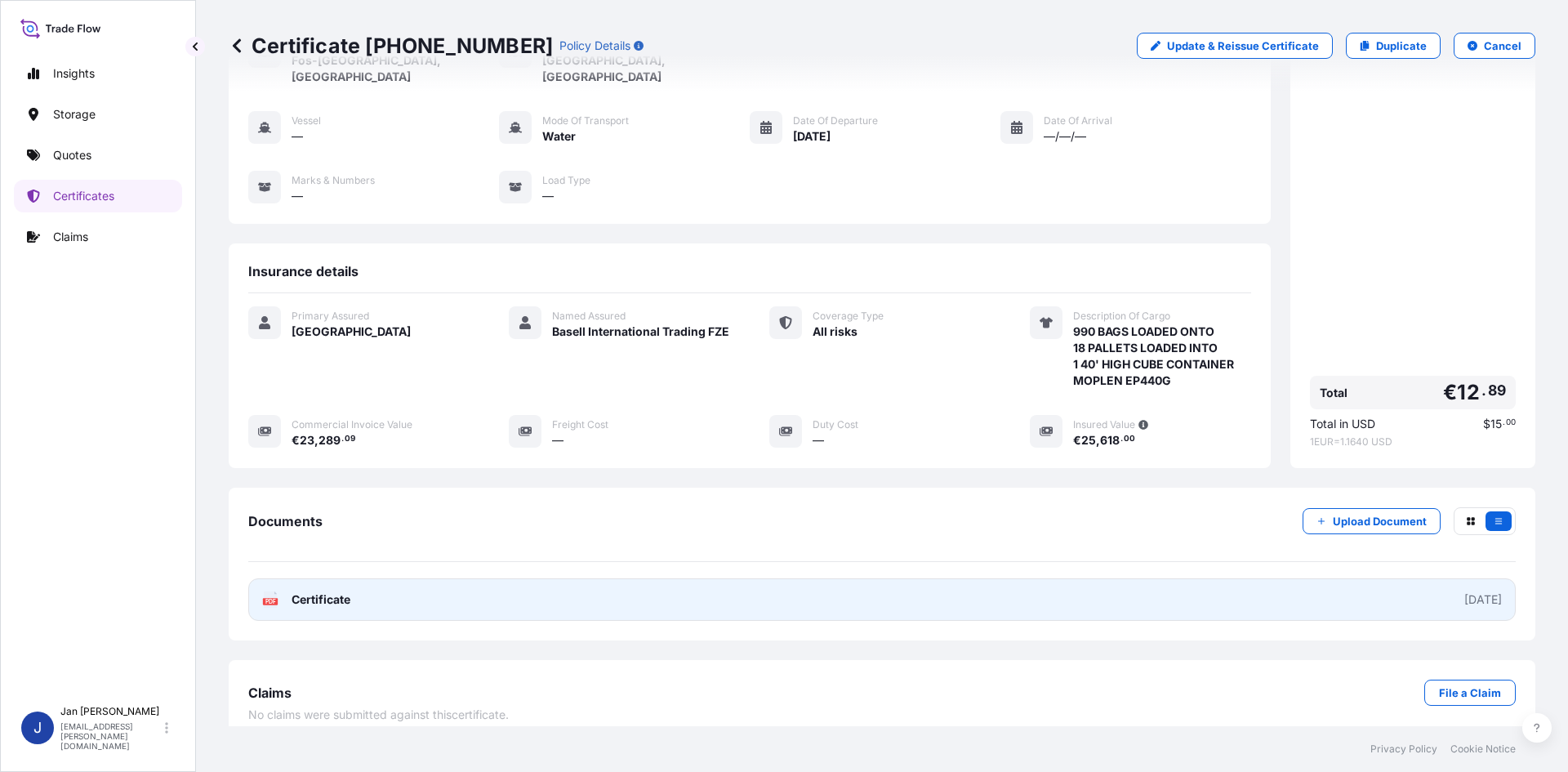
click at [338, 591] on link "PDF Certificate [DATE]" at bounding box center [882, 598] width 1267 height 42
